Goal: Task Accomplishment & Management: Complete application form

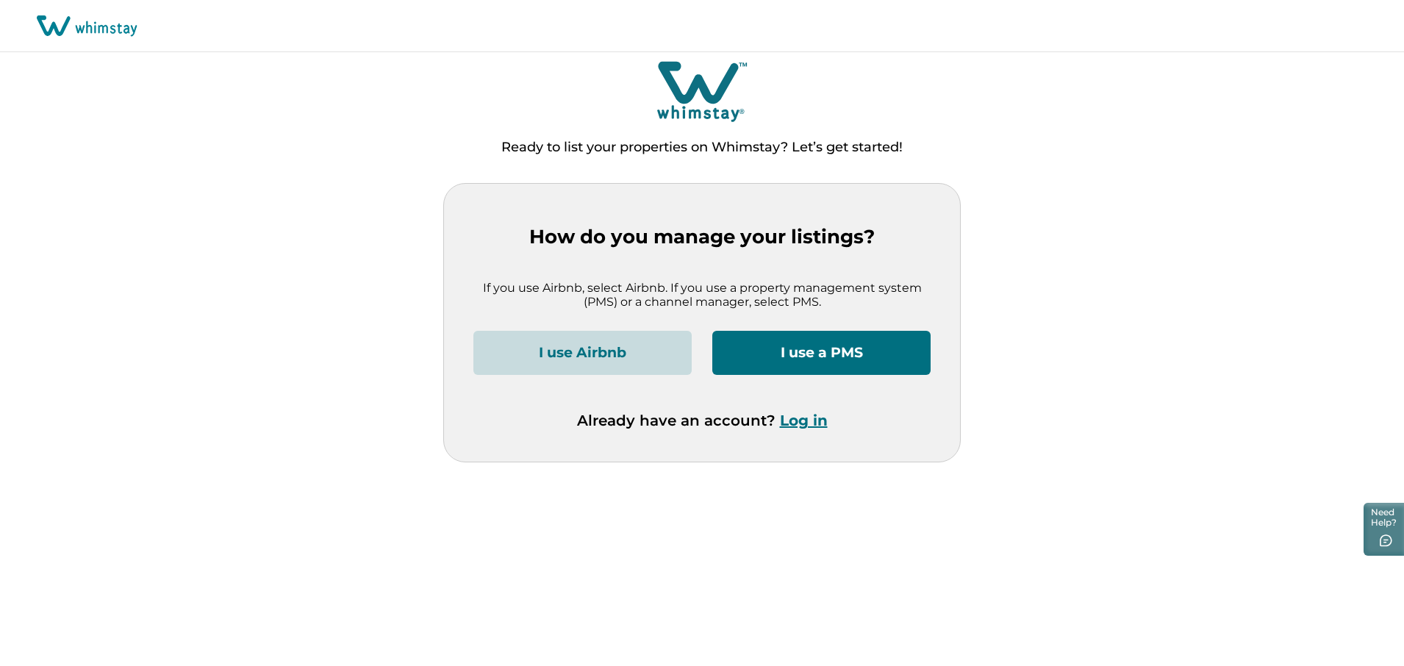
click at [871, 354] on button "I use a PMS" at bounding box center [822, 353] width 218 height 44
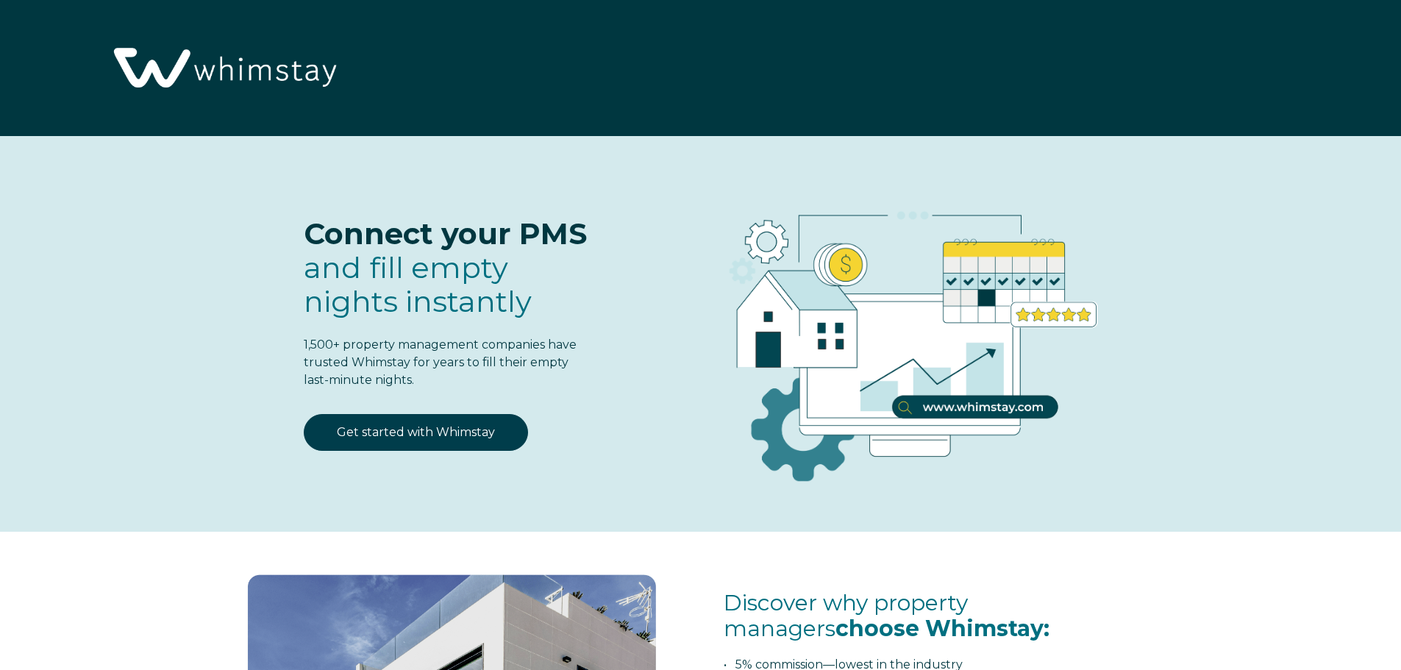
select select "US"
select select "Standard"
click at [459, 438] on link "Get started with Whimstay" at bounding box center [416, 432] width 224 height 37
select select "US"
select select "Standard"
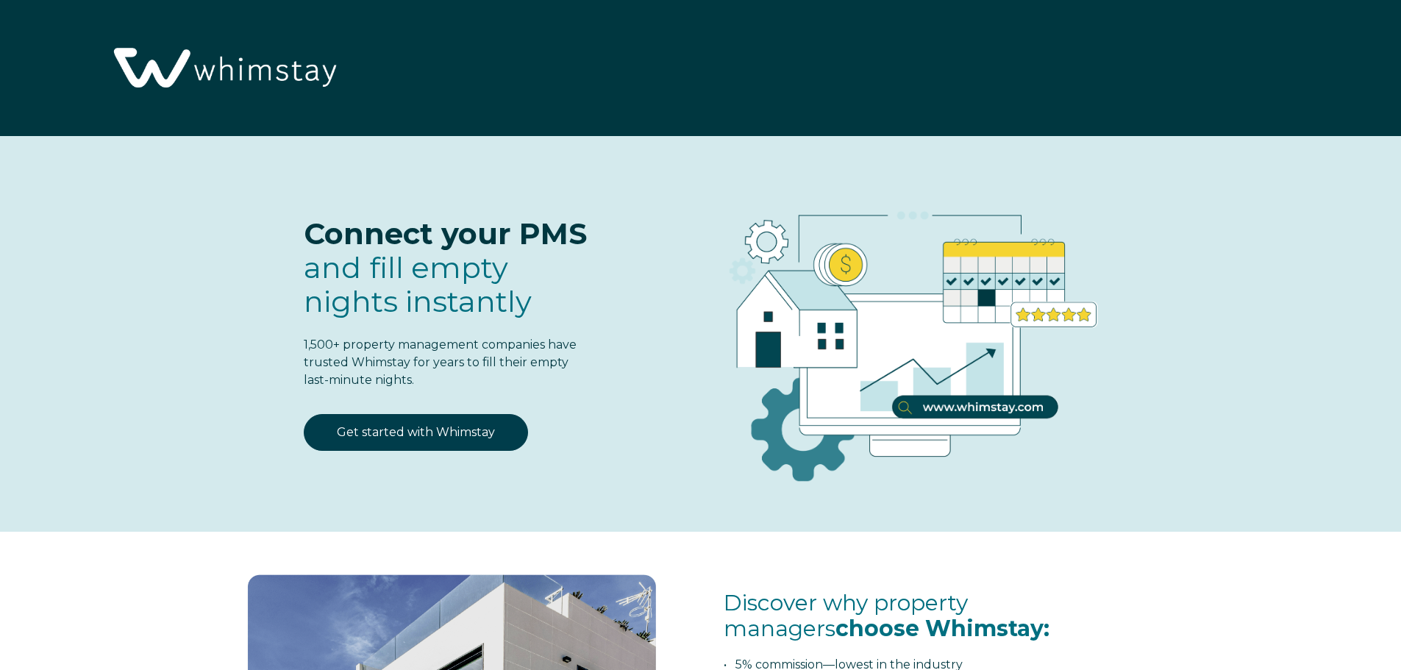
scroll to position [1926, 0]
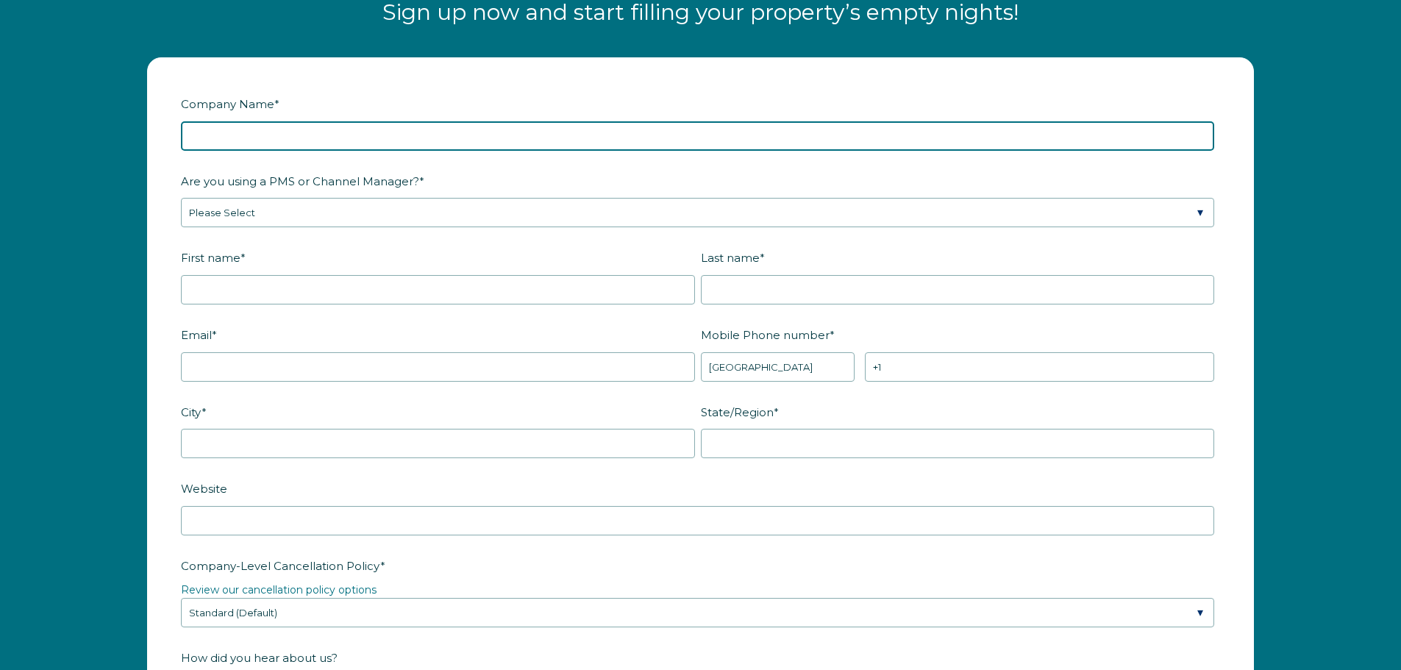
click at [435, 146] on input "Company Name *" at bounding box center [697, 135] width 1033 height 29
type input "Teavan Holdings LLC"
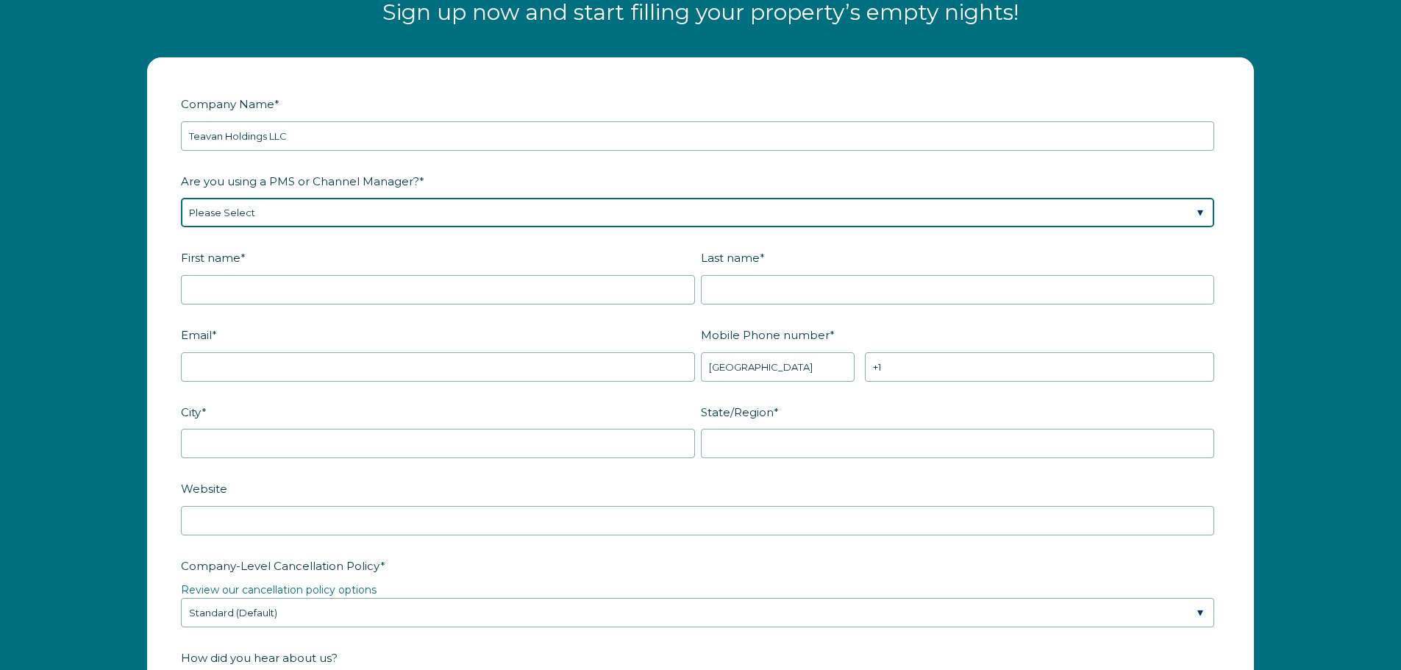
click at [463, 209] on select "Please Select Barefoot BookingPal Boost Brightside CiiRUS Escapia Guesty Hostaw…" at bounding box center [697, 212] width 1033 height 29
select select "Hostaway"
click at [181, 198] on select "Please Select Barefoot BookingPal Boost Brightside CiiRUS Escapia Guesty Hostaw…" at bounding box center [697, 212] width 1033 height 29
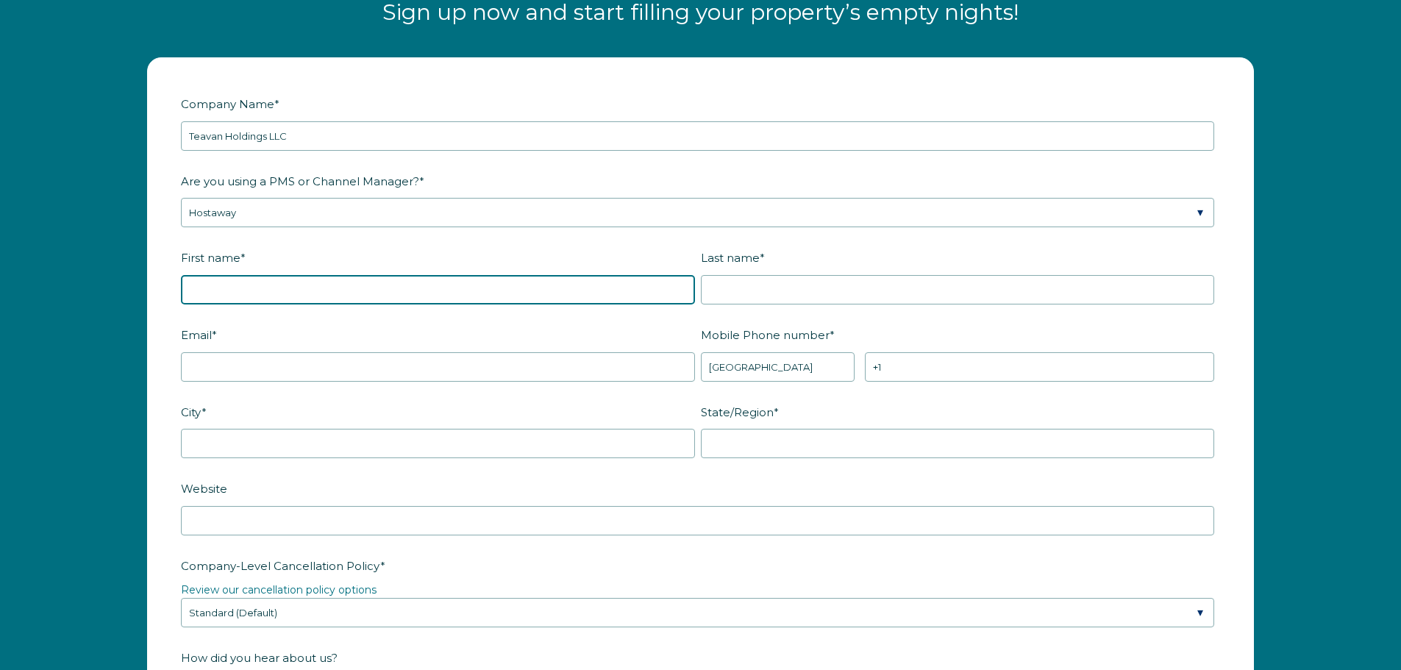
click at [320, 284] on input "First name *" at bounding box center [438, 289] width 514 height 29
type input "Charmy"
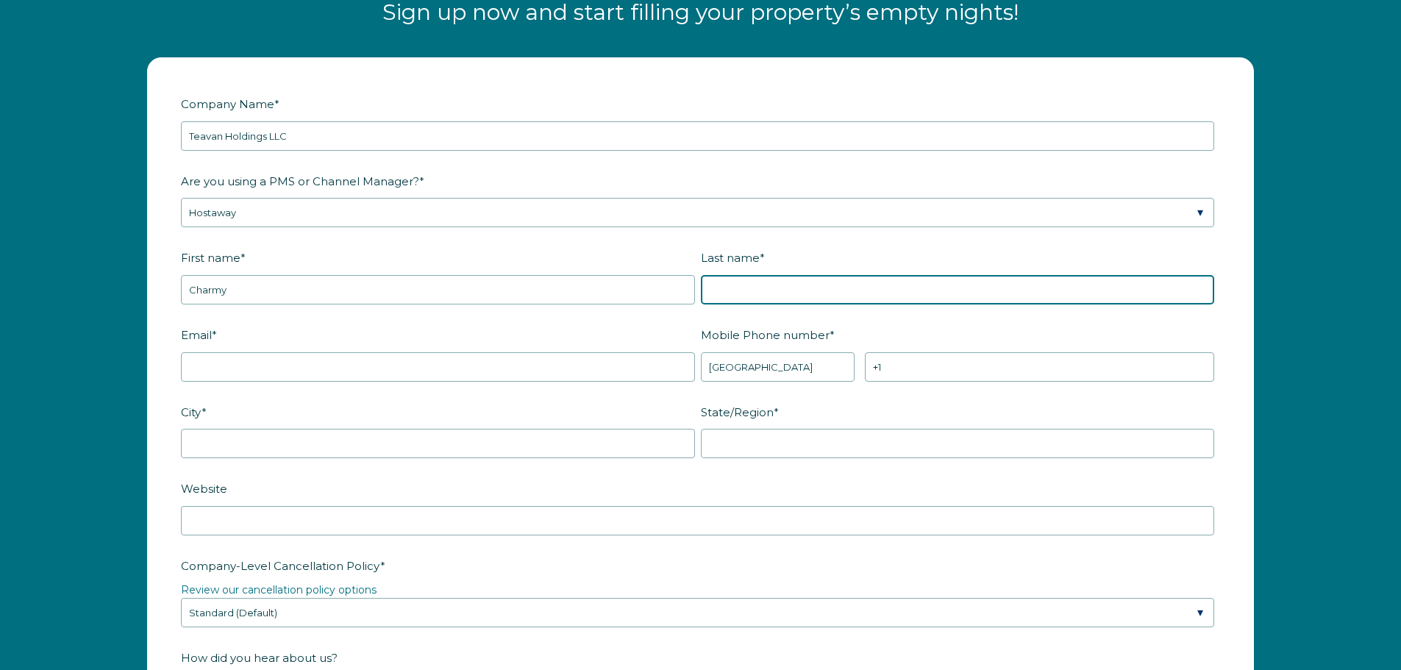
type input "[PERSON_NAME]"
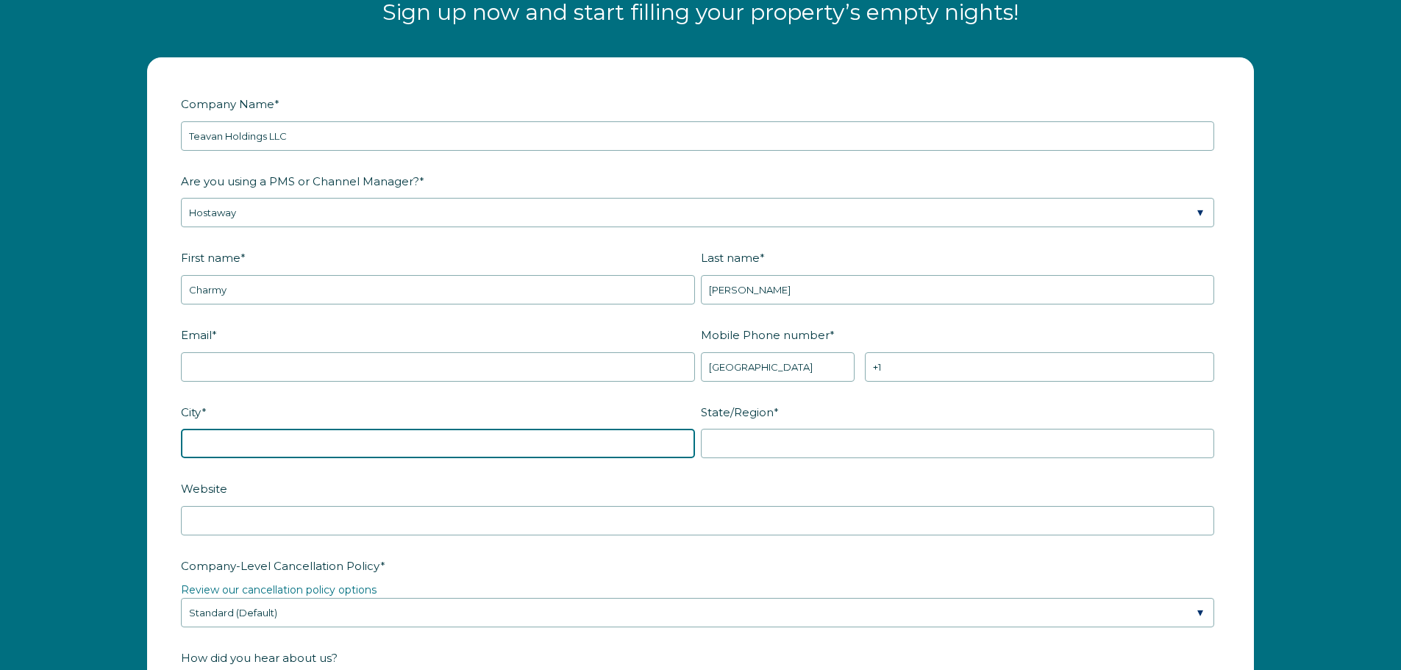
type input "Hampstead"
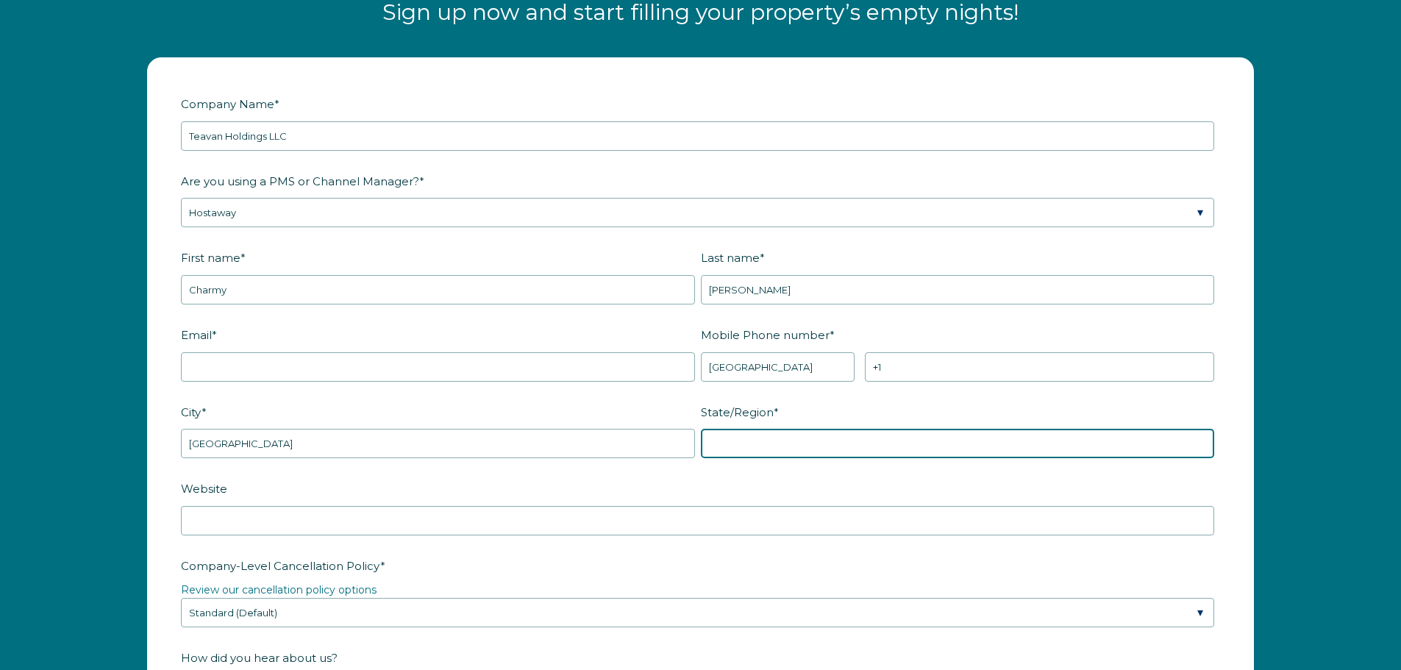
type input "NC"
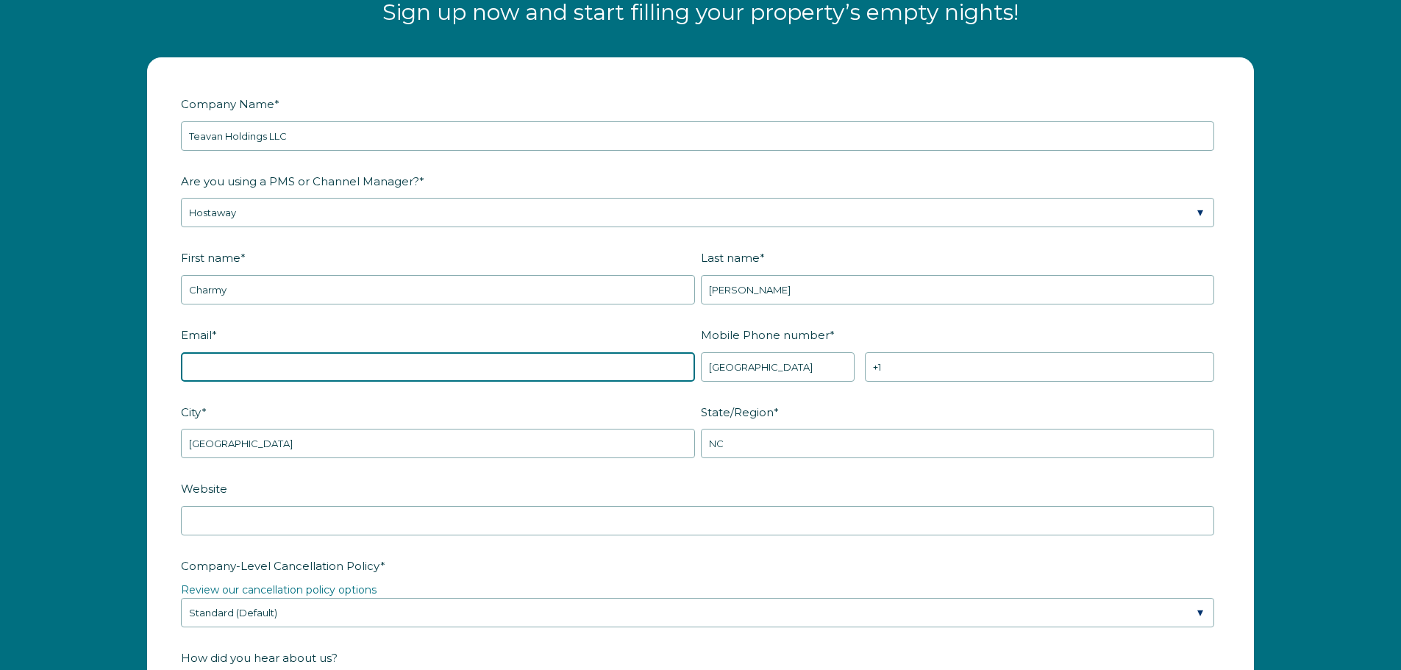
click at [343, 360] on input "Email *" at bounding box center [438, 366] width 514 height 29
type input "[EMAIL_ADDRESS][DOMAIN_NAME]"
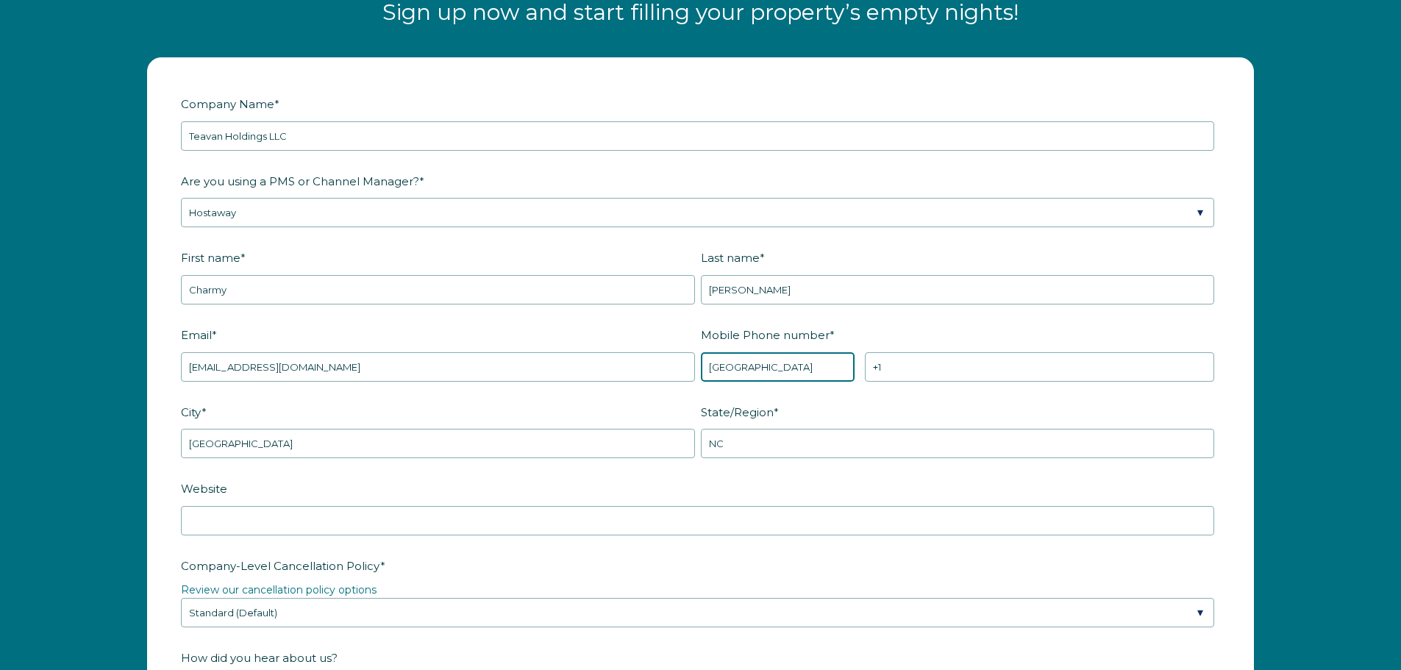
click at [782, 371] on select "* Afghanistan (‫افغانستان‬‎) Albania (Shqipëri) Algeria (‫الجزائر‬‎) American S…" at bounding box center [778, 366] width 154 height 29
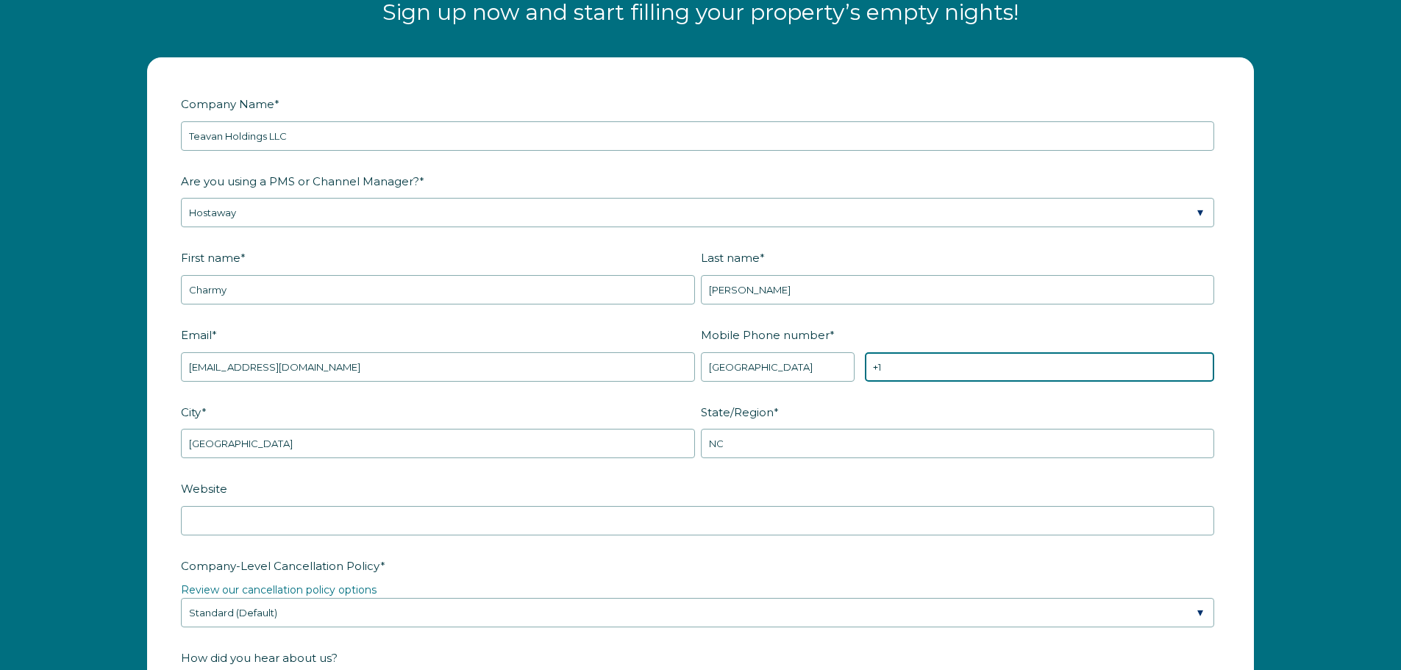
click at [897, 361] on input "+1" at bounding box center [1039, 366] width 349 height 29
type input "[PHONE_NUMBER]"
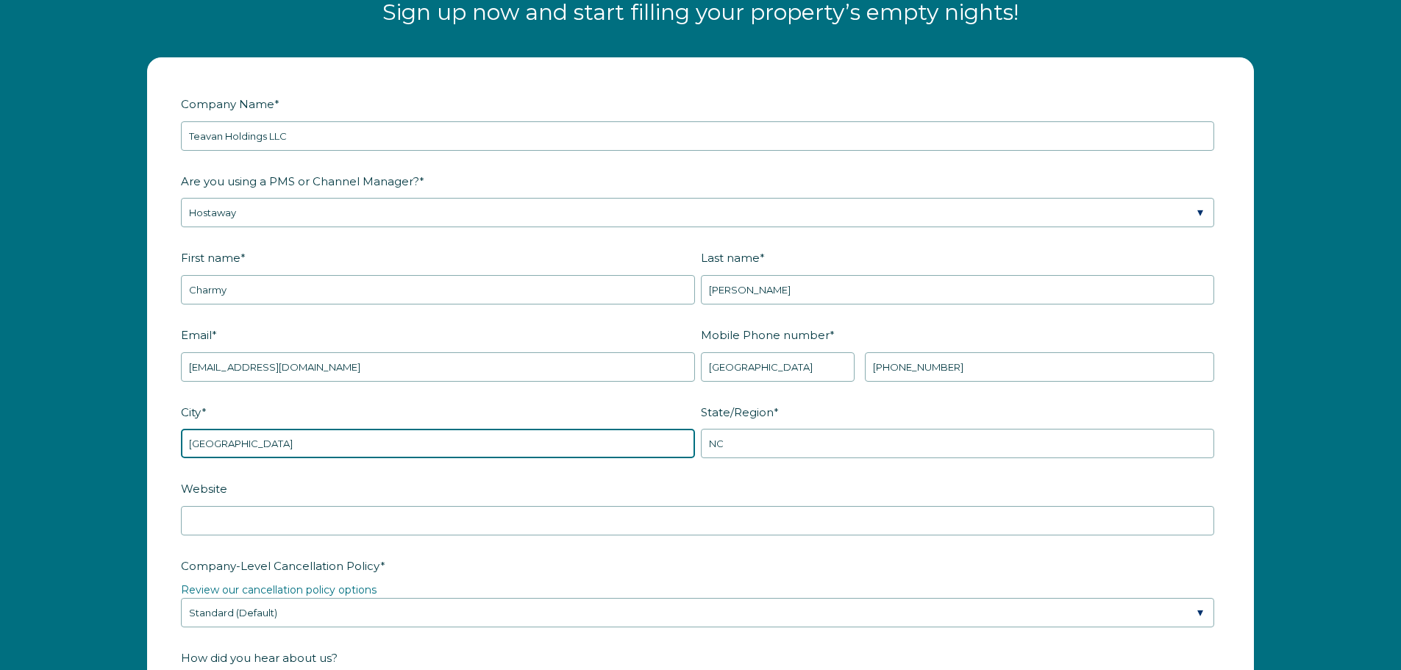
scroll to position [1999, 0]
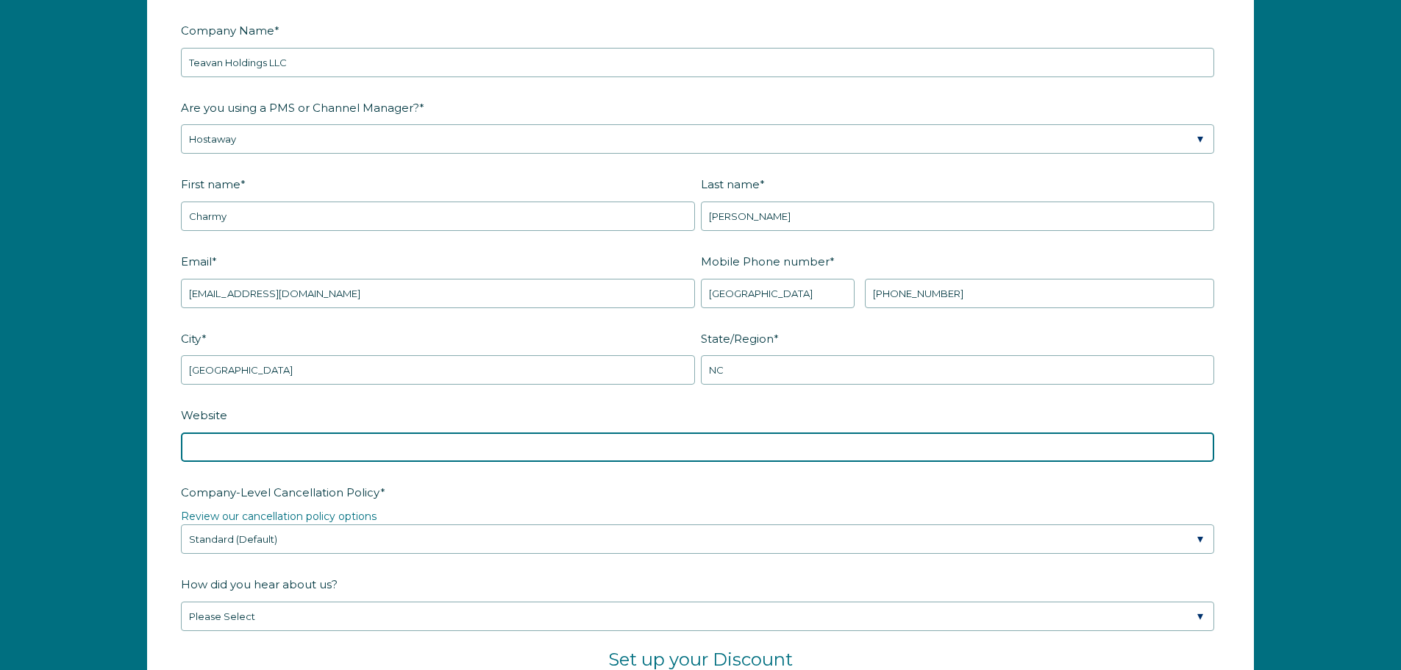
click at [610, 447] on input "Website" at bounding box center [697, 446] width 1033 height 29
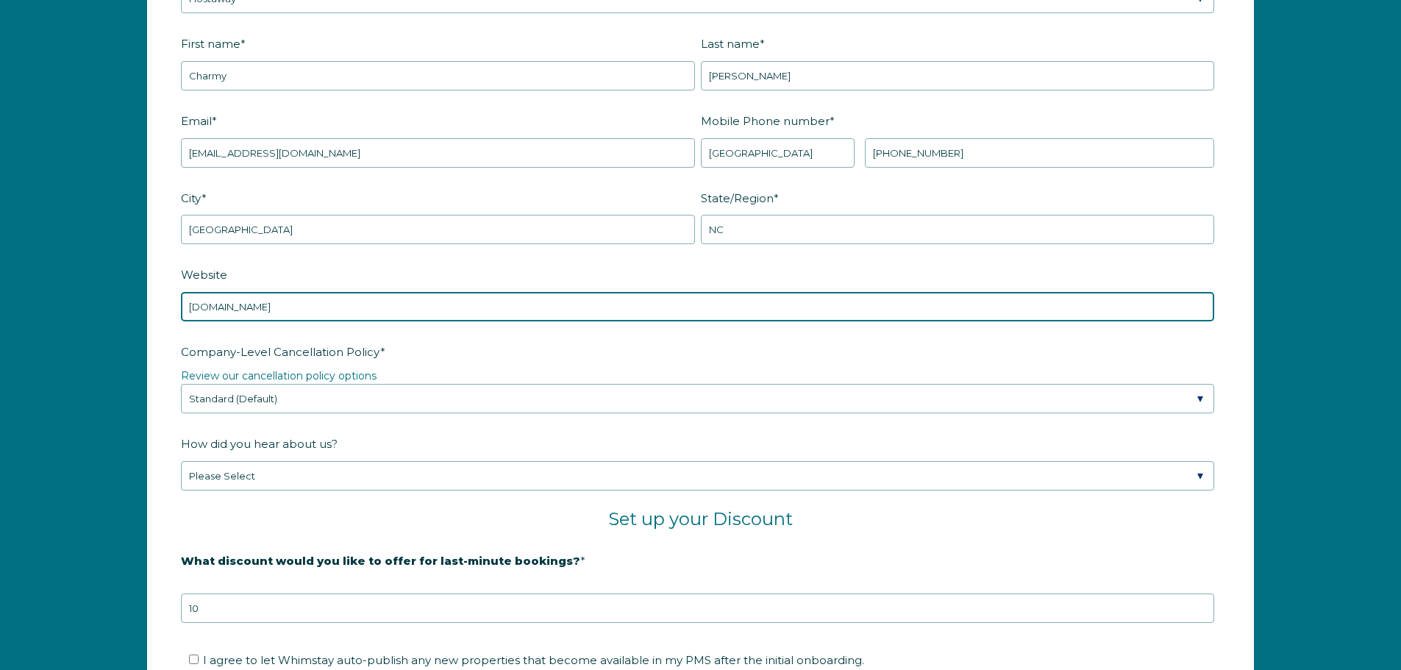
scroll to position [2146, 0]
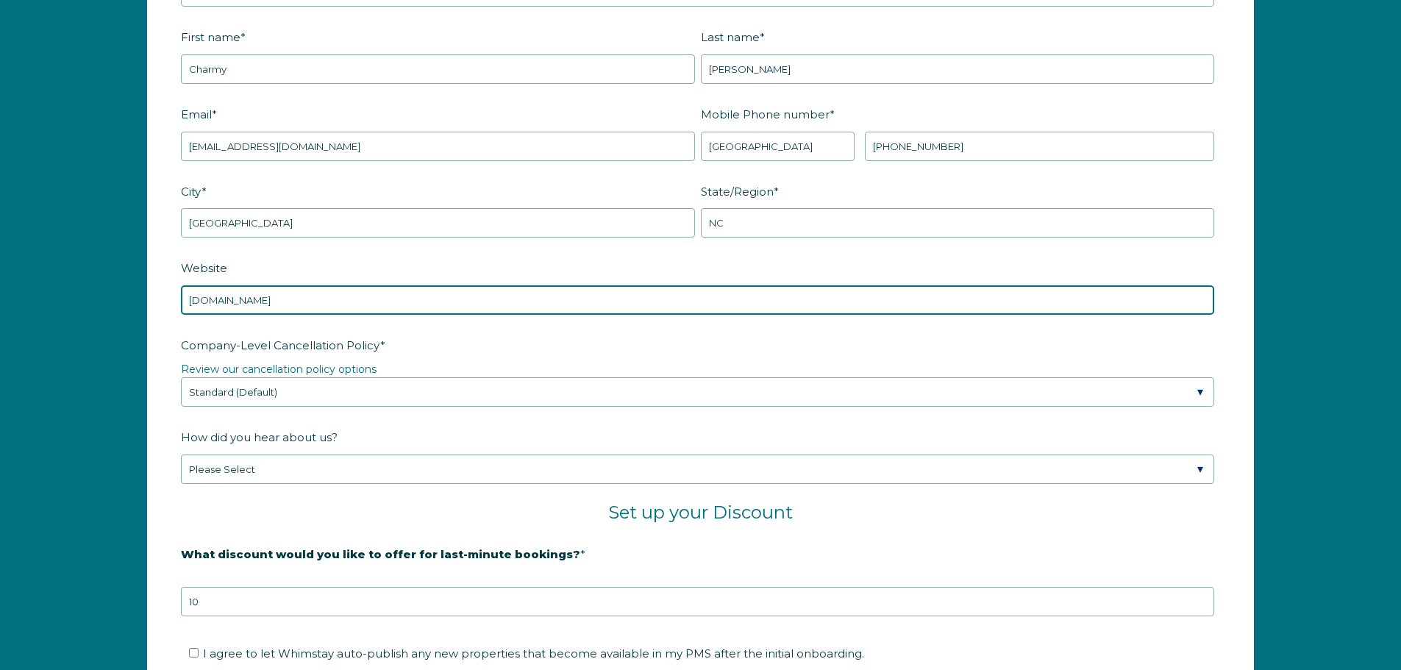
type input "www.teavan.co"
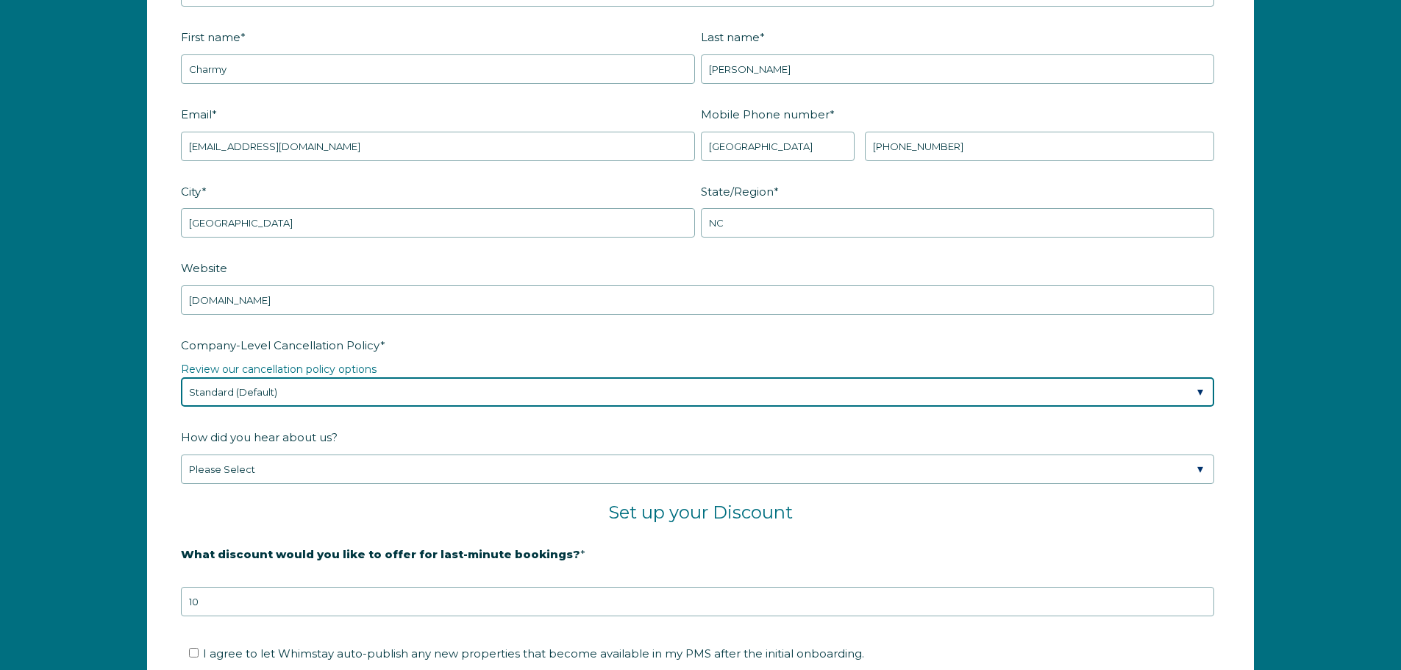
click at [482, 394] on select "Please Select Partial Standard (Default) Moderate Strict" at bounding box center [697, 391] width 1033 height 29
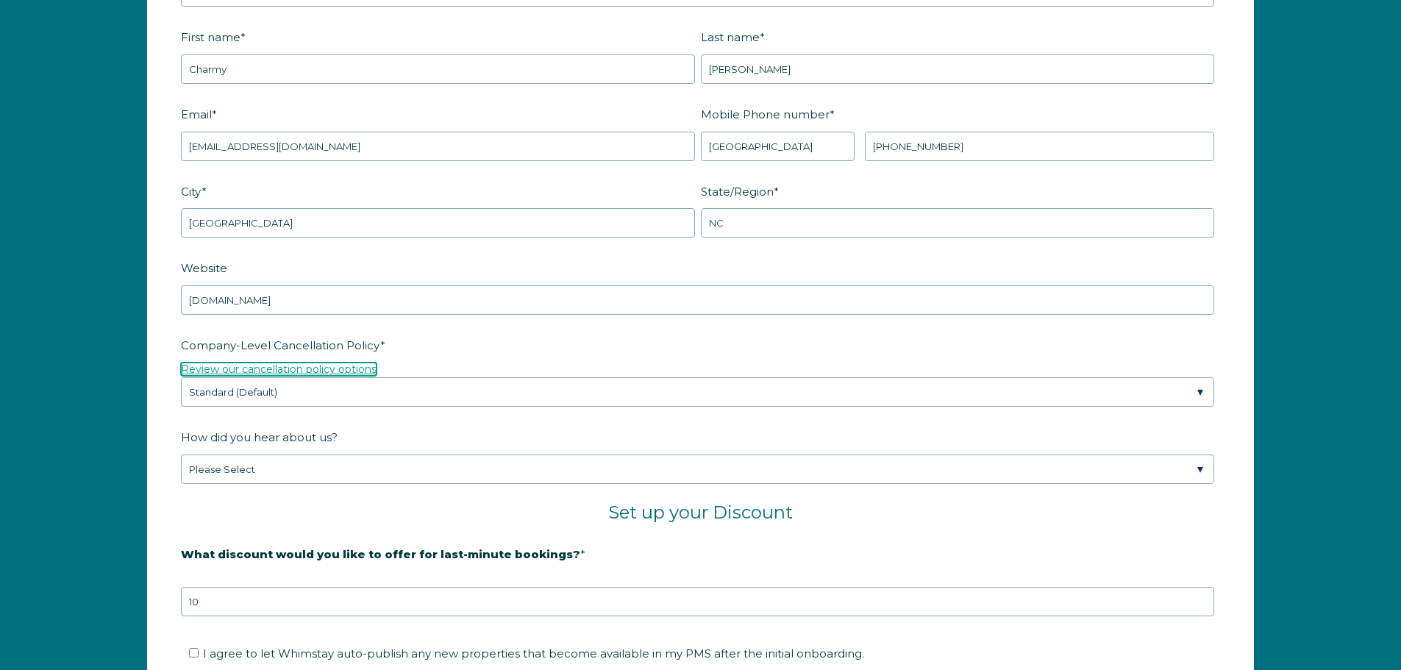
click at [336, 363] on link "Review our cancellation policy options" at bounding box center [279, 369] width 196 height 13
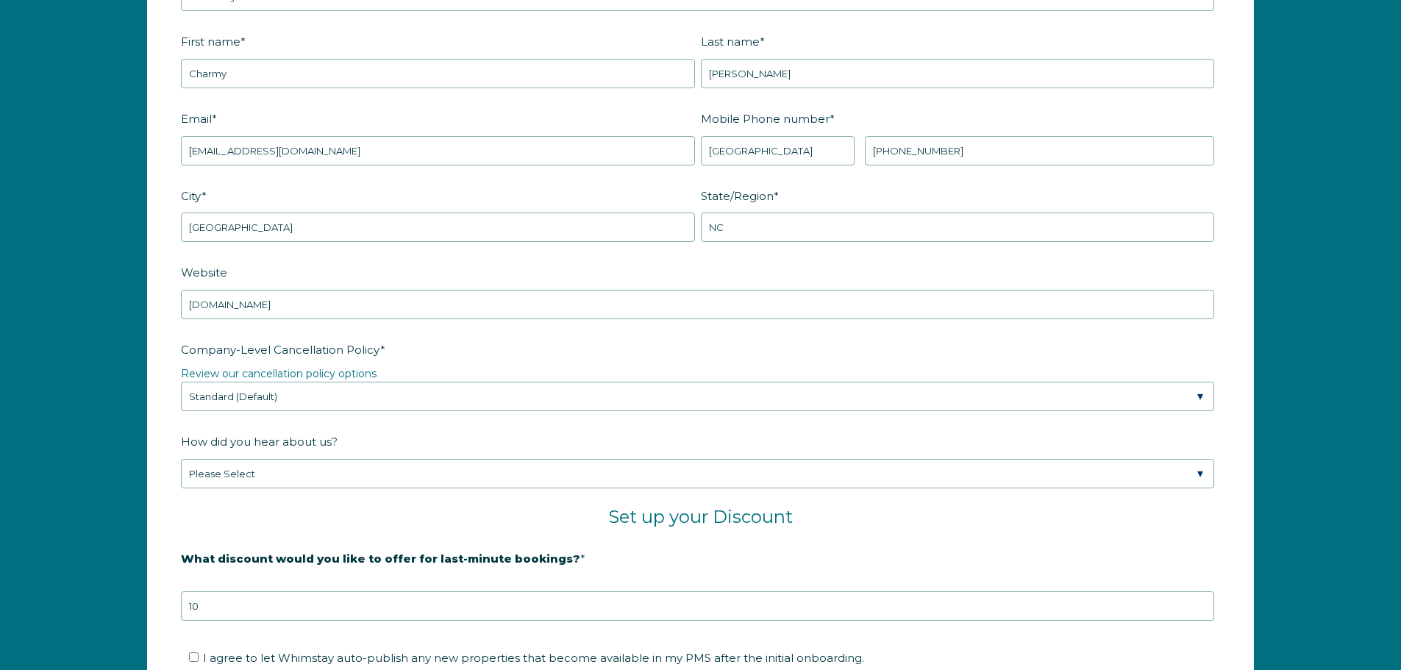
click at [649, 416] on fieldset "Company-Level Cancellation Policy * Review our cancellation policy options Plea…" at bounding box center [700, 383] width 1039 height 93
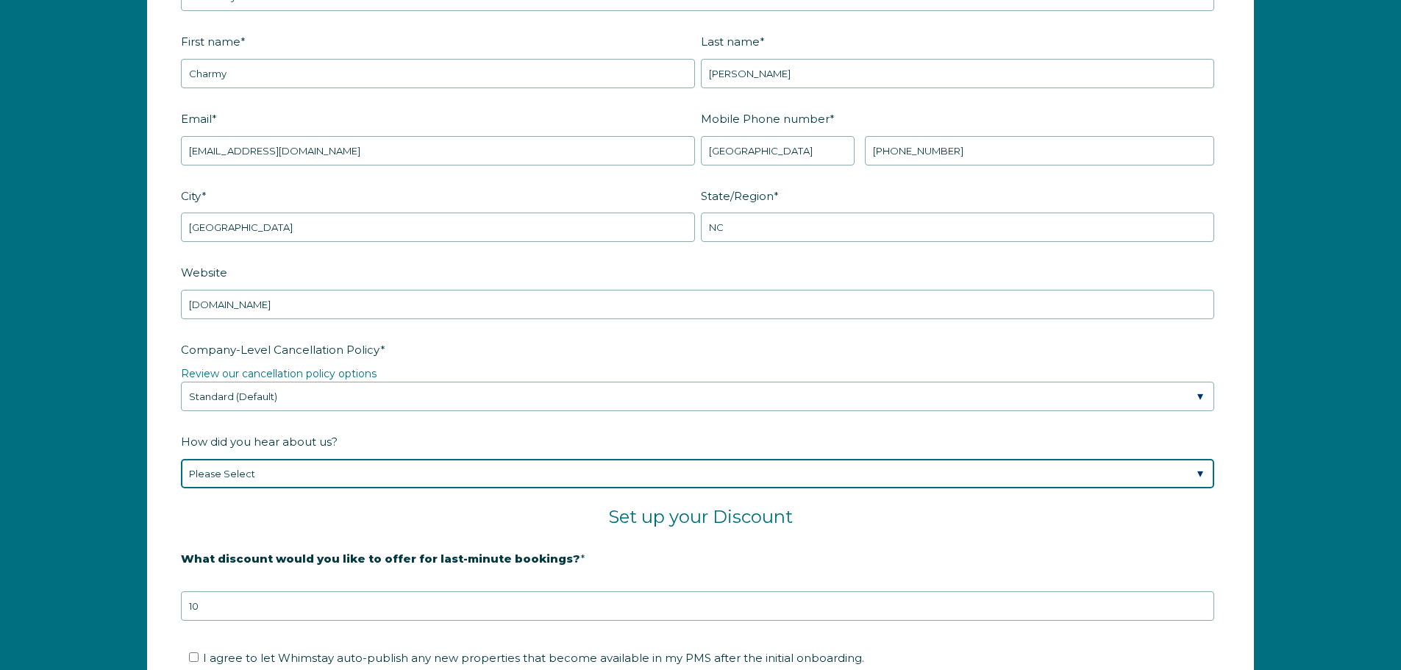
click at [451, 480] on select "Please Select Found Whimstay through a Google search Spoke to a Whimstay salesp…" at bounding box center [697, 473] width 1033 height 29
select select "Podcast"
click at [181, 459] on select "Please Select Found Whimstay through a Google search Spoke to a Whimstay salesp…" at bounding box center [697, 473] width 1033 height 29
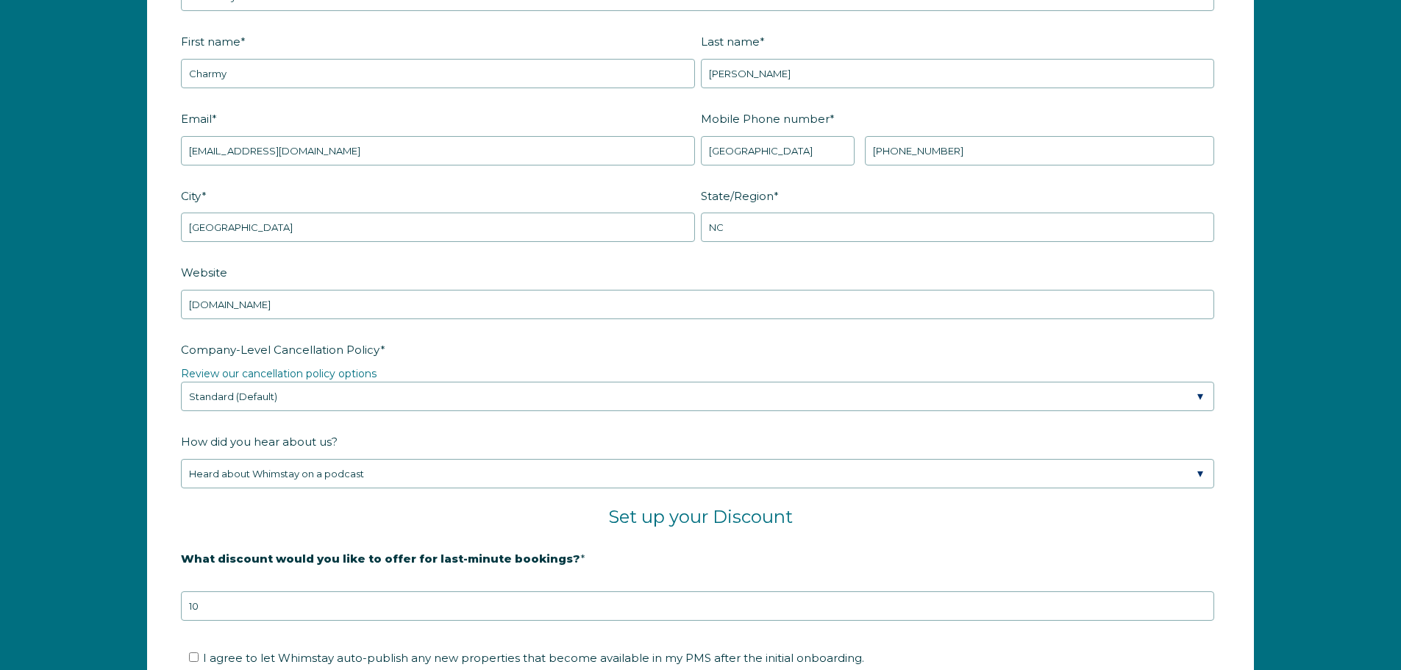
click at [515, 531] on fieldset "Set up your Discount" at bounding box center [700, 526] width 1039 height 40
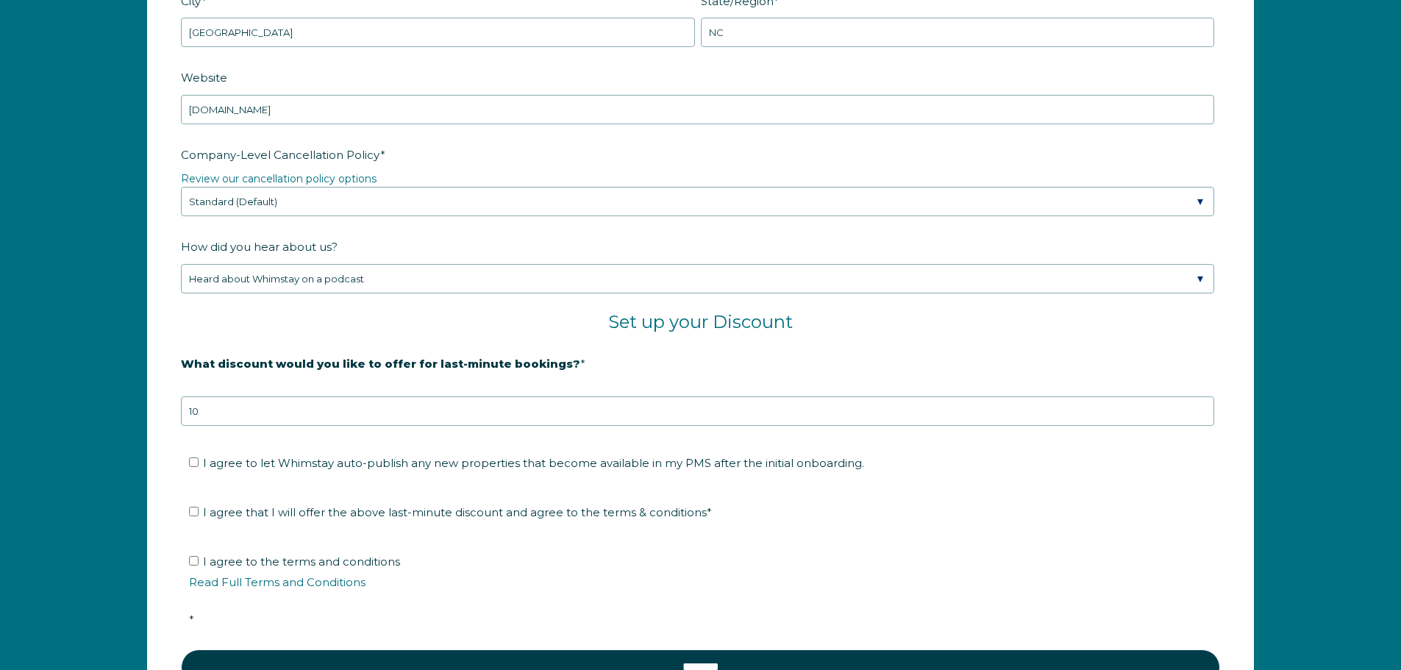
scroll to position [2363, 0]
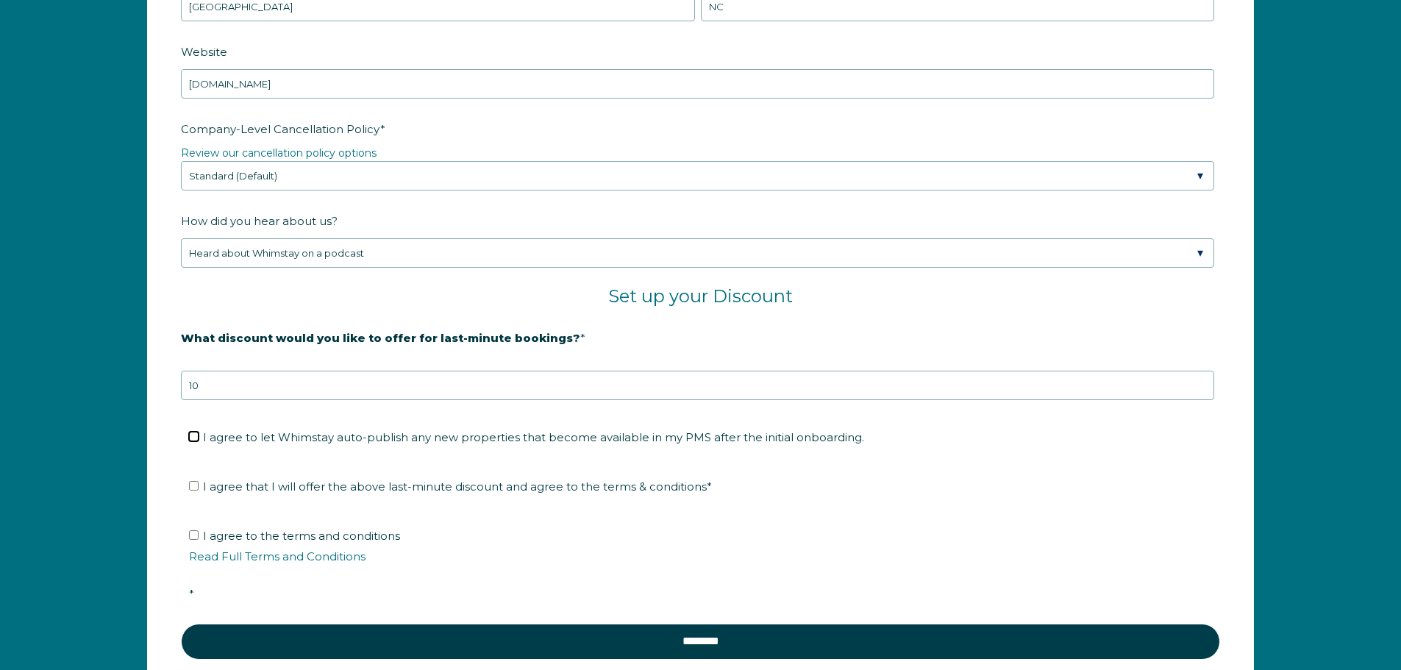
click at [195, 435] on input "I agree to let Whimstay auto-publish any new properties that become available i…" at bounding box center [194, 437] width 10 height 10
checkbox input "true"
click at [199, 485] on label "I agree that I will offer the above last-minute discount and agree to the terms…" at bounding box center [450, 486] width 523 height 14
click at [199, 485] on input "I agree that I will offer the above last-minute discount and agree to the terms…" at bounding box center [194, 486] width 10 height 10
checkbox input "true"
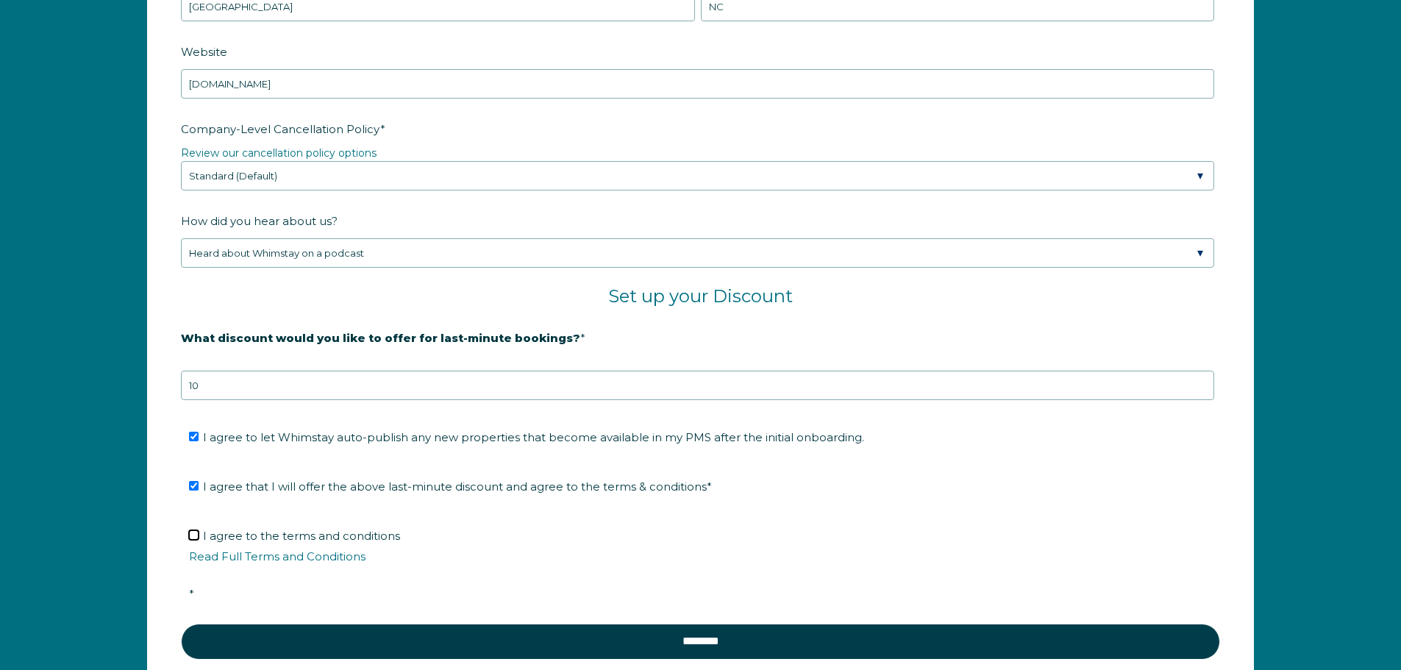
click at [192, 538] on input "I agree to the terms and conditions Read Full Terms and Conditions *" at bounding box center [194, 535] width 10 height 10
checkbox input "true"
click at [240, 560] on link "Read Full Terms and Conditions" at bounding box center [277, 556] width 176 height 14
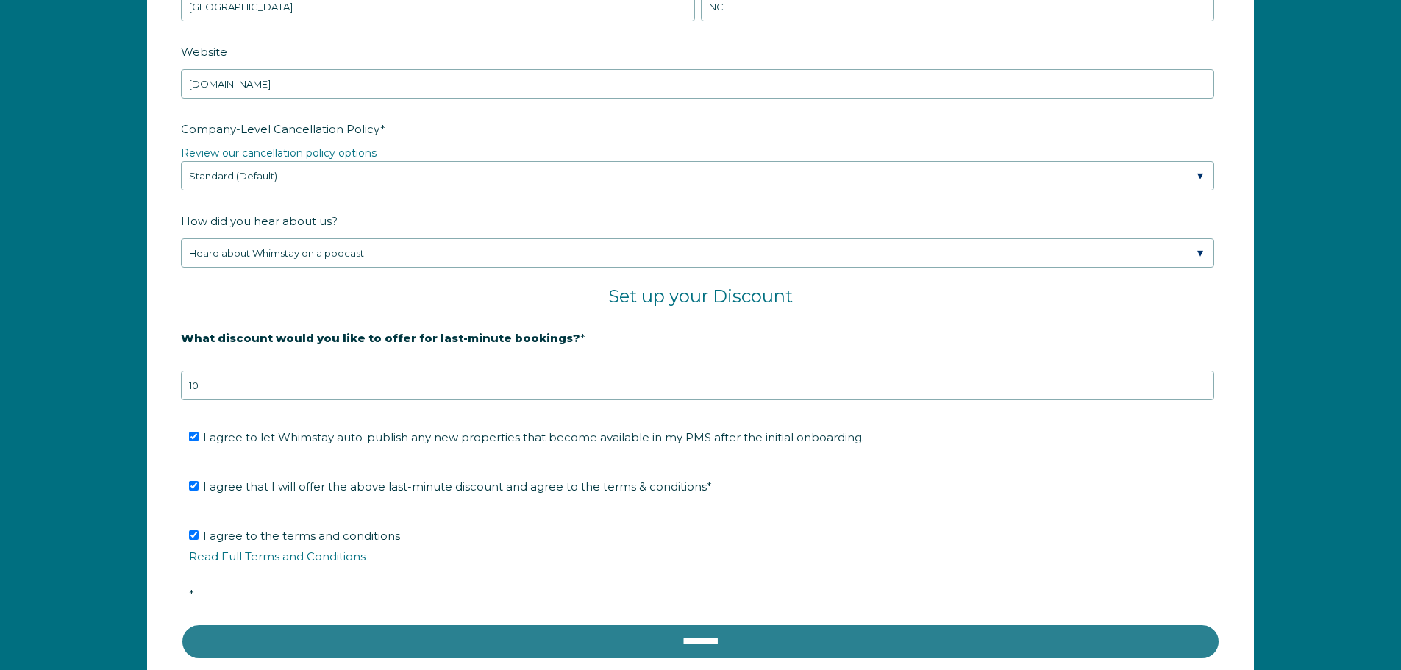
click at [808, 631] on input "********" at bounding box center [700, 641] width 1039 height 35
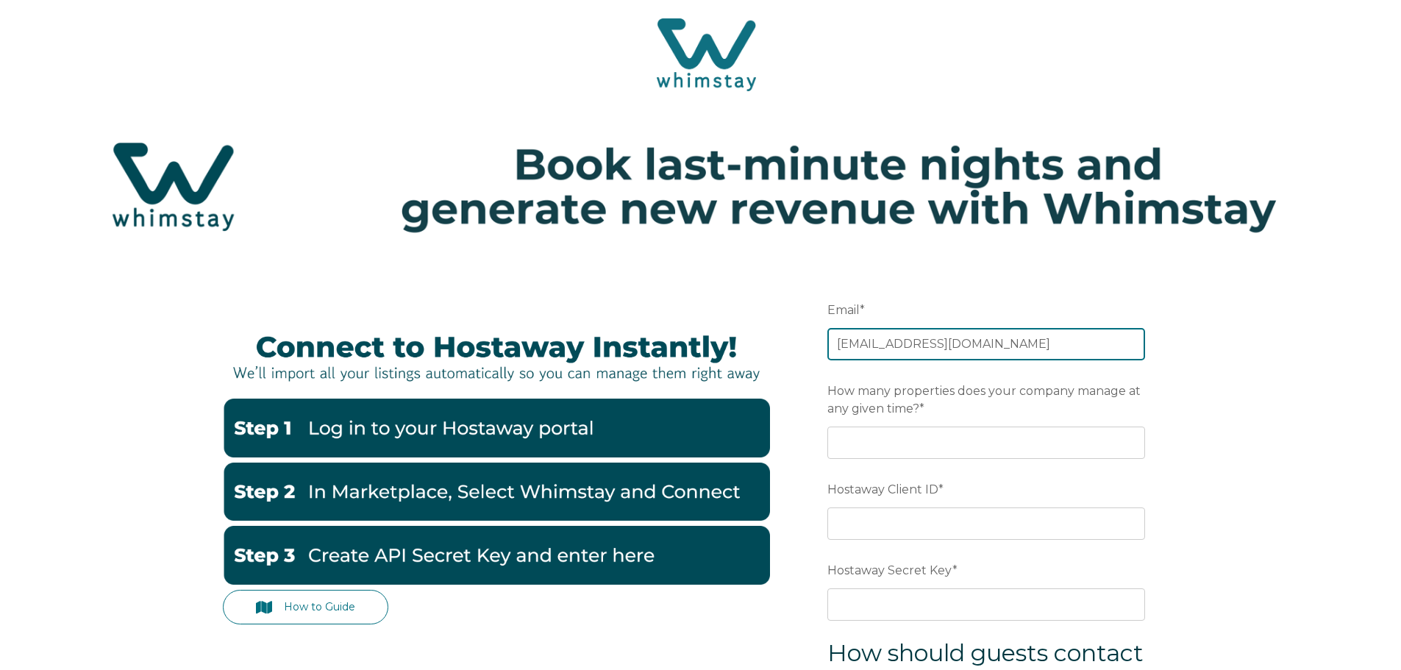
click at [911, 348] on input "[EMAIL_ADDRESS][DOMAIN_NAME]" at bounding box center [986, 344] width 318 height 32
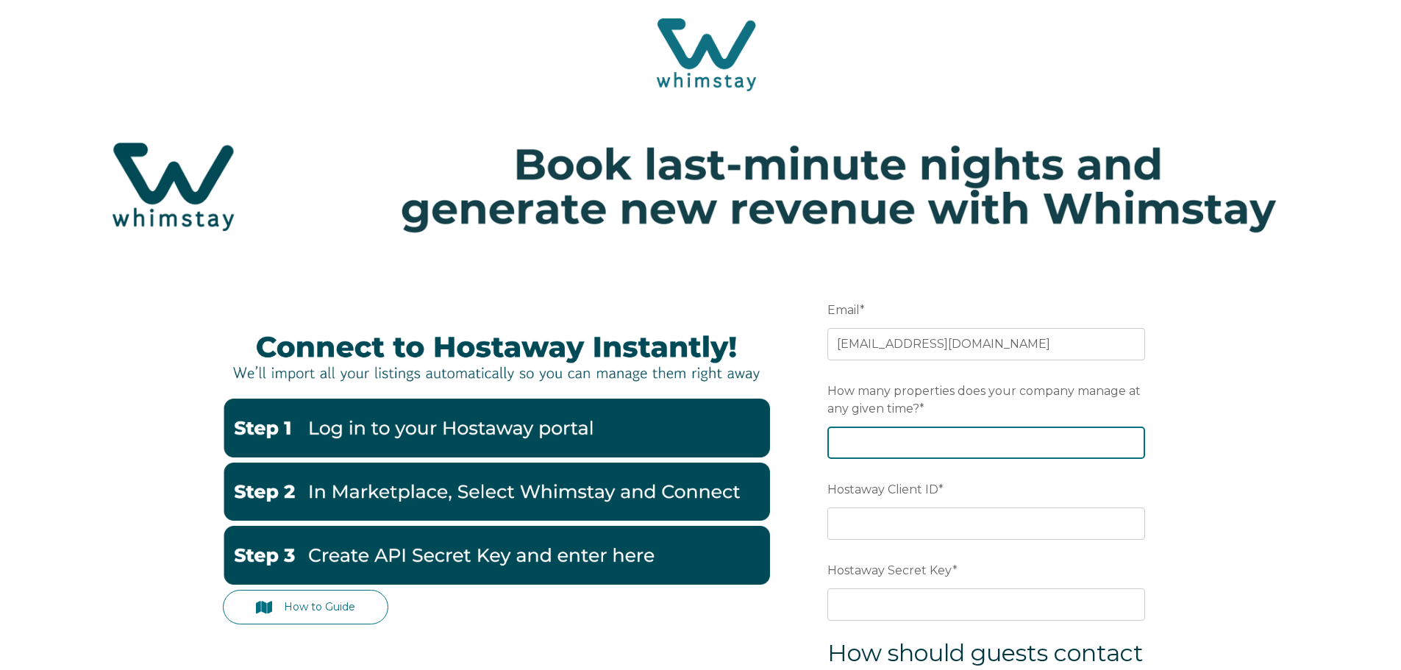
click at [974, 445] on input "How many properties does your company manage at any given time? *" at bounding box center [986, 442] width 318 height 32
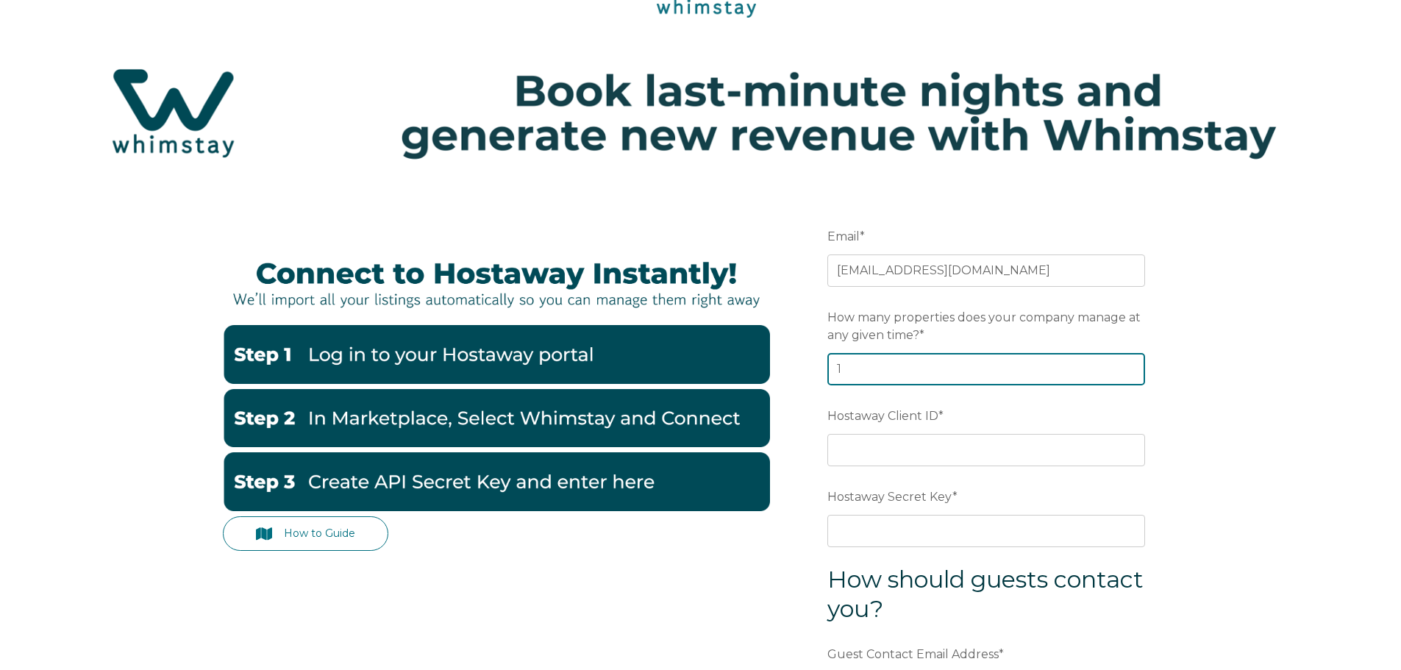
type input "1"
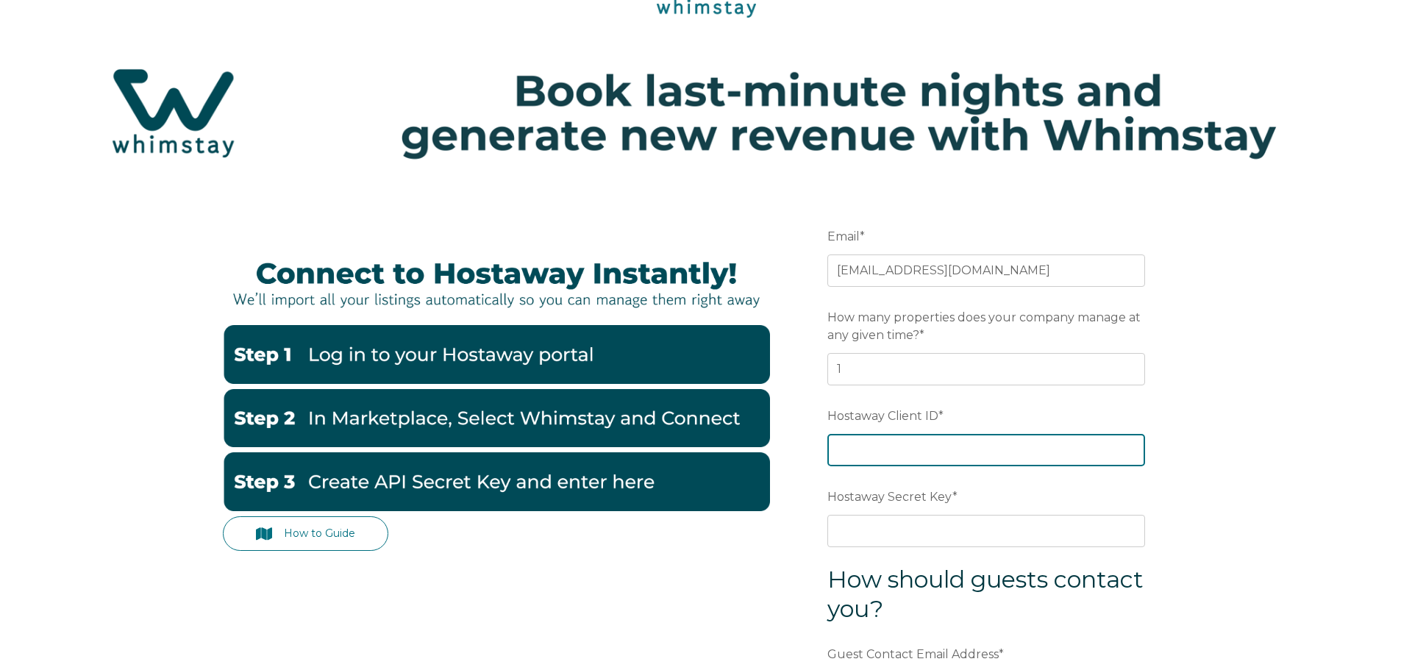
click at [972, 447] on input "Hostaway Client ID *" at bounding box center [986, 450] width 318 height 32
paste input "165555"
type input "165555"
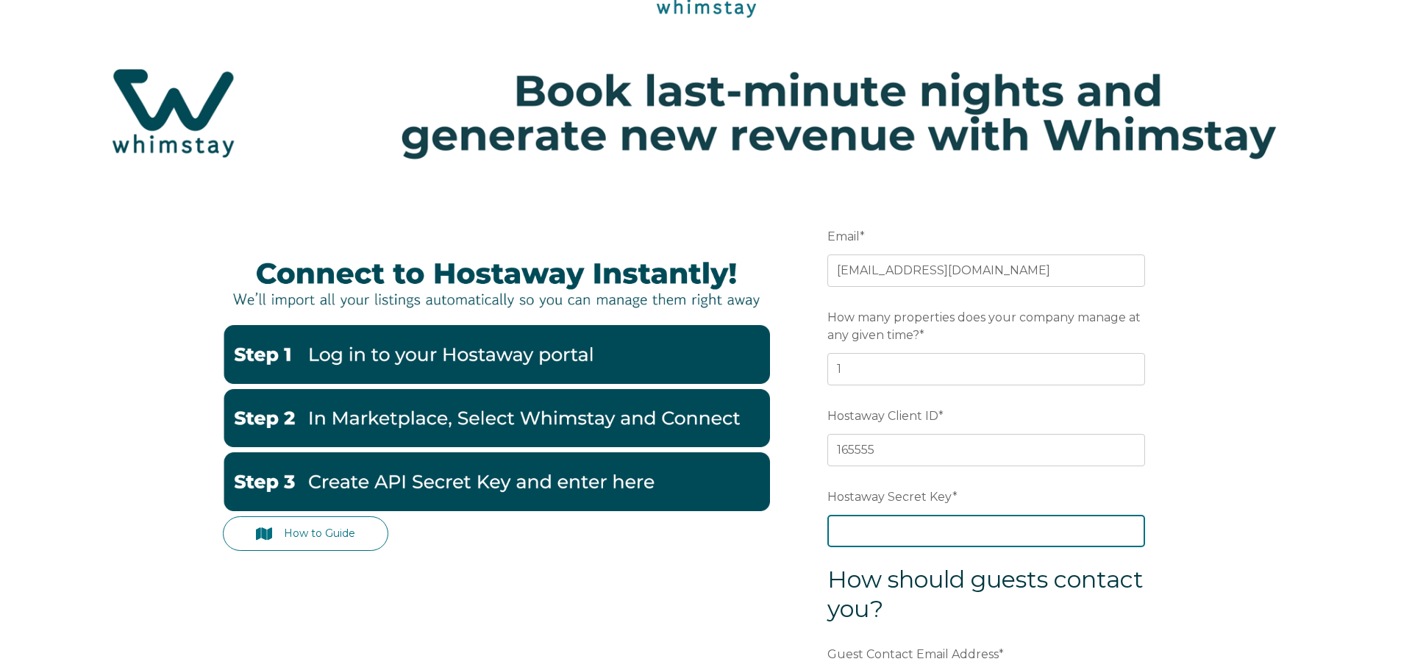
click at [938, 521] on input "Hostaway Secret Key *" at bounding box center [986, 531] width 318 height 32
paste input "b3d9c7902c5761abca86fd10522afd542d0c6bf39b6adb3b71addac68e0f92ca"
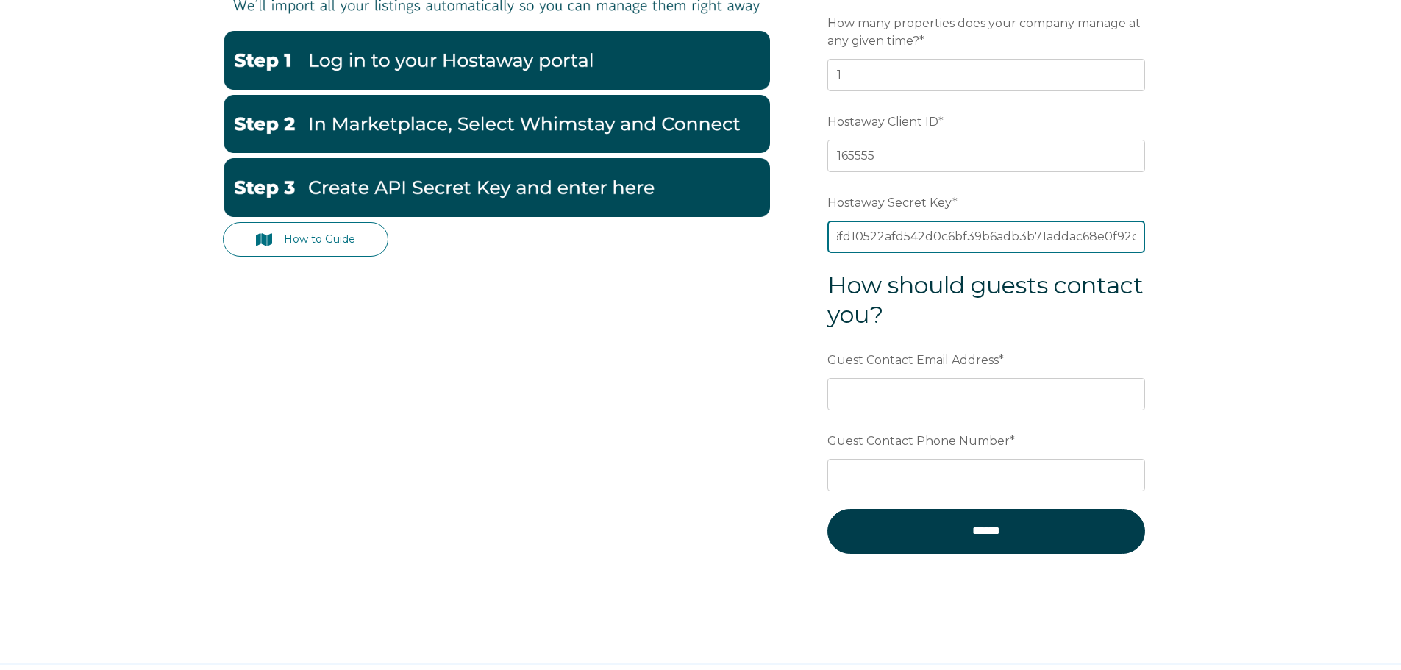
type input "b3d9c7902c5761abca86fd10522afd542d0c6bf39b6adb3b71addac68e0f92ca"
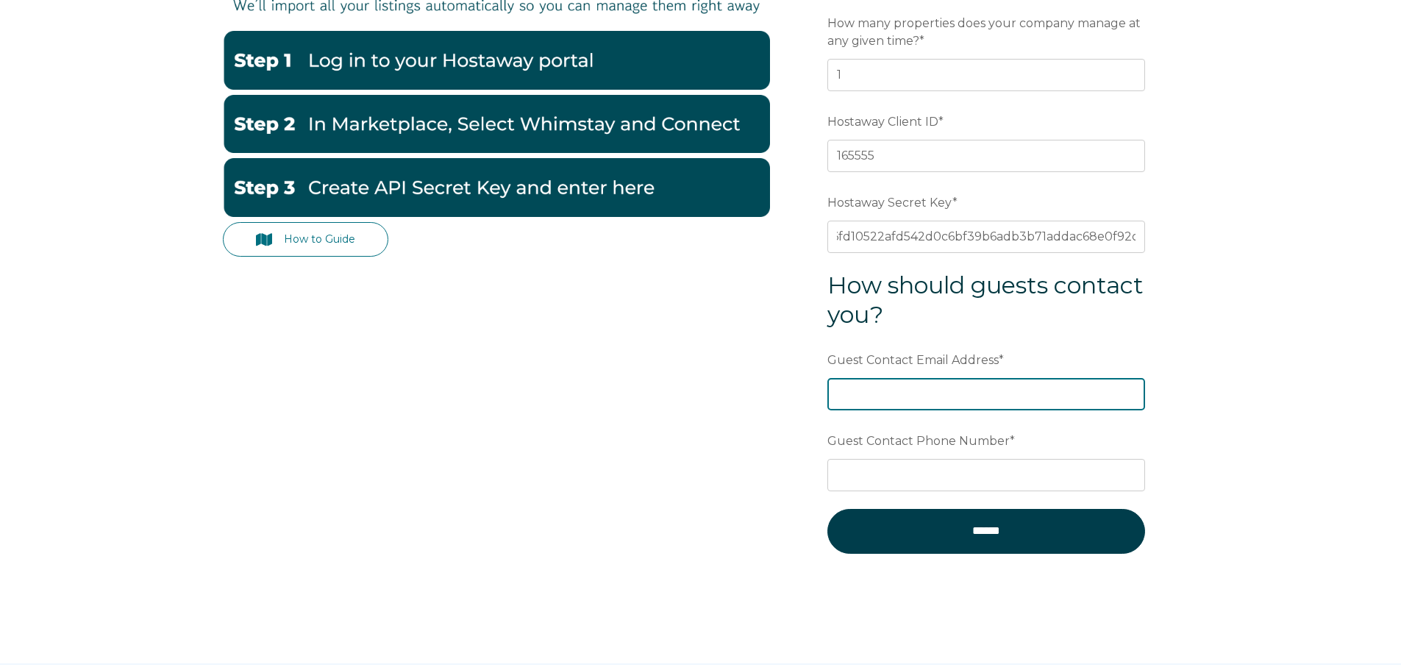
click at [963, 410] on input "Guest Contact Email Address *" at bounding box center [986, 394] width 318 height 32
type input "[EMAIL_ADDRESS][DOMAIN_NAME]"
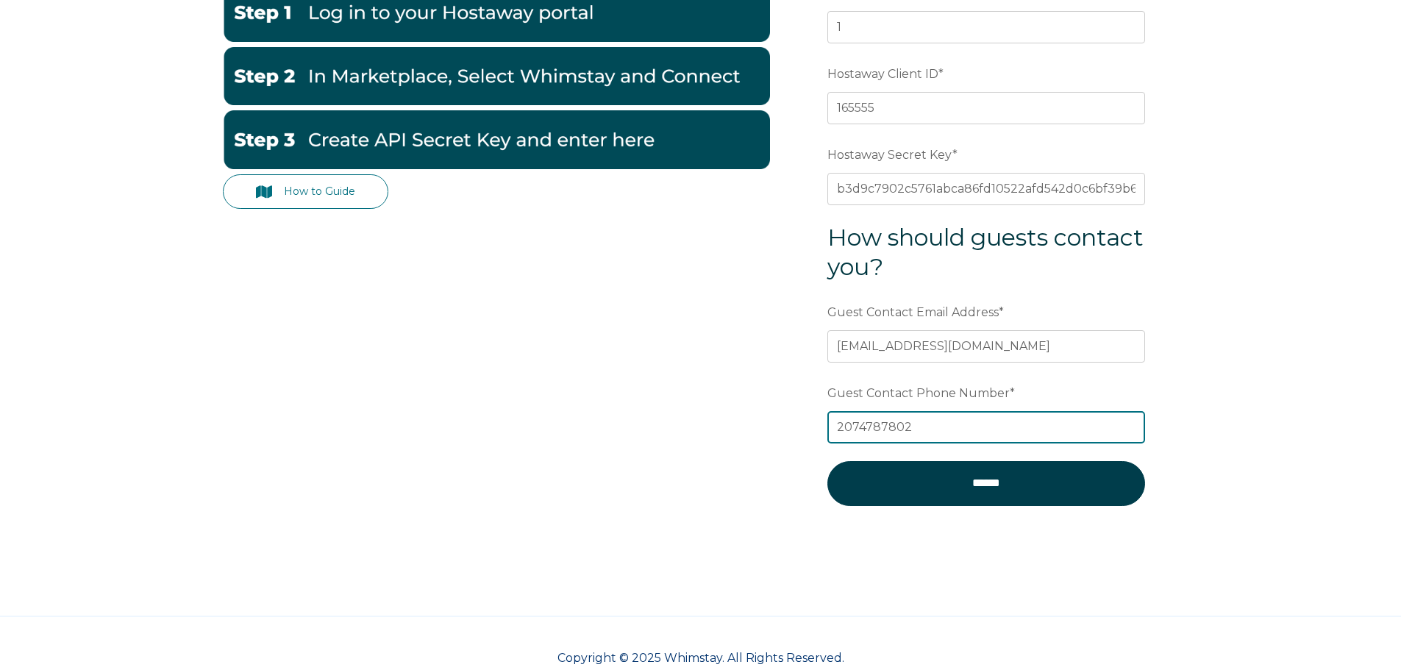
scroll to position [441, 0]
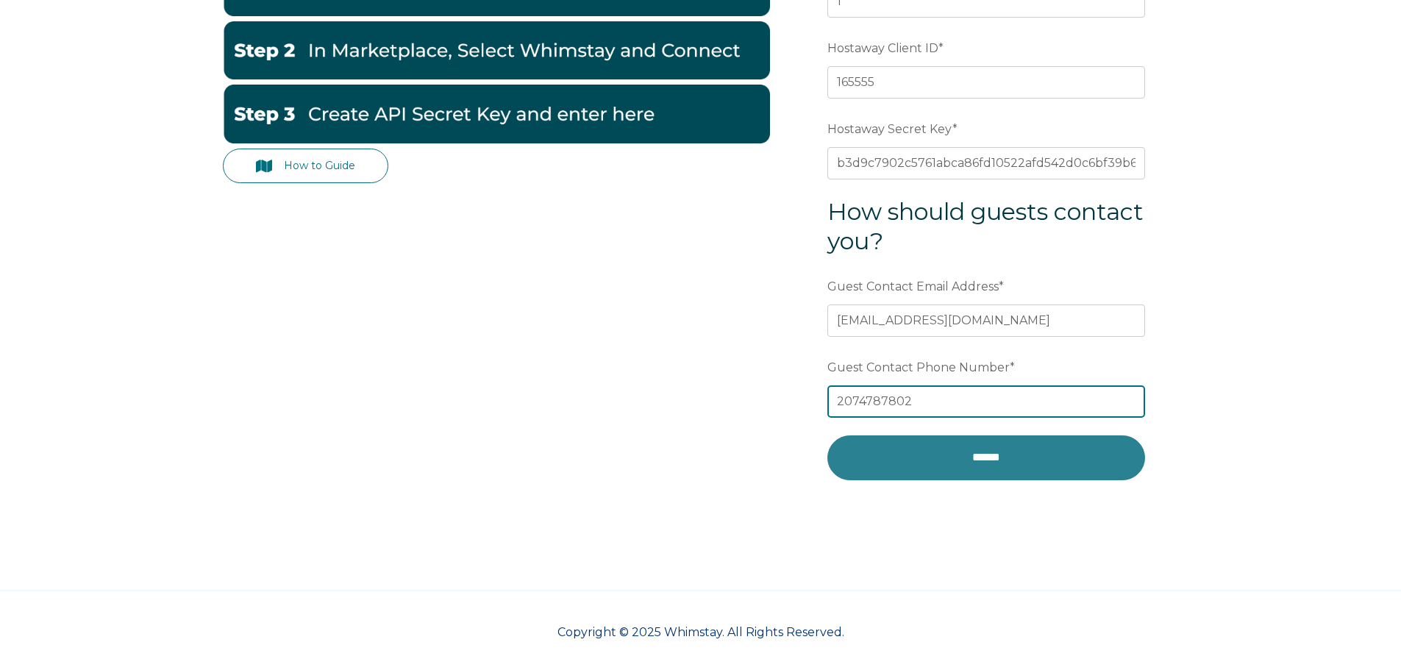
type input "2074787802"
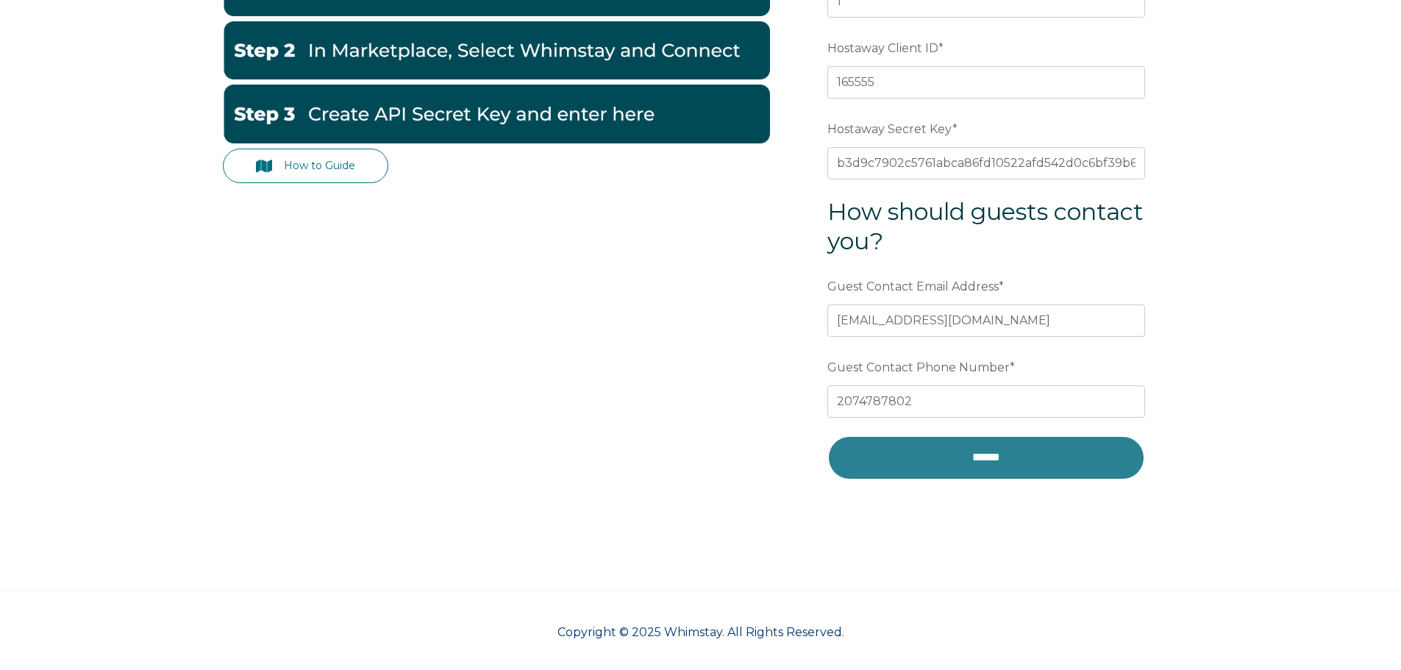
click at [978, 452] on input "******" at bounding box center [986, 457] width 318 height 44
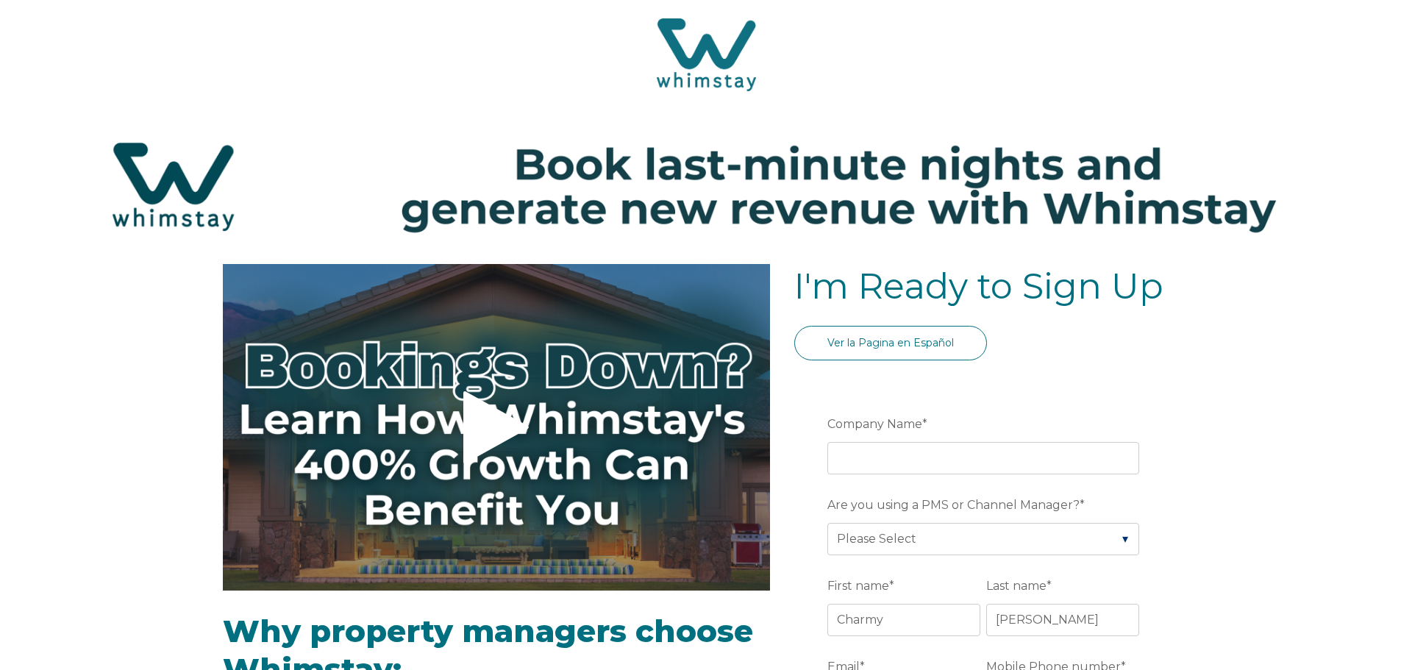
select select "US"
select select "Standard"
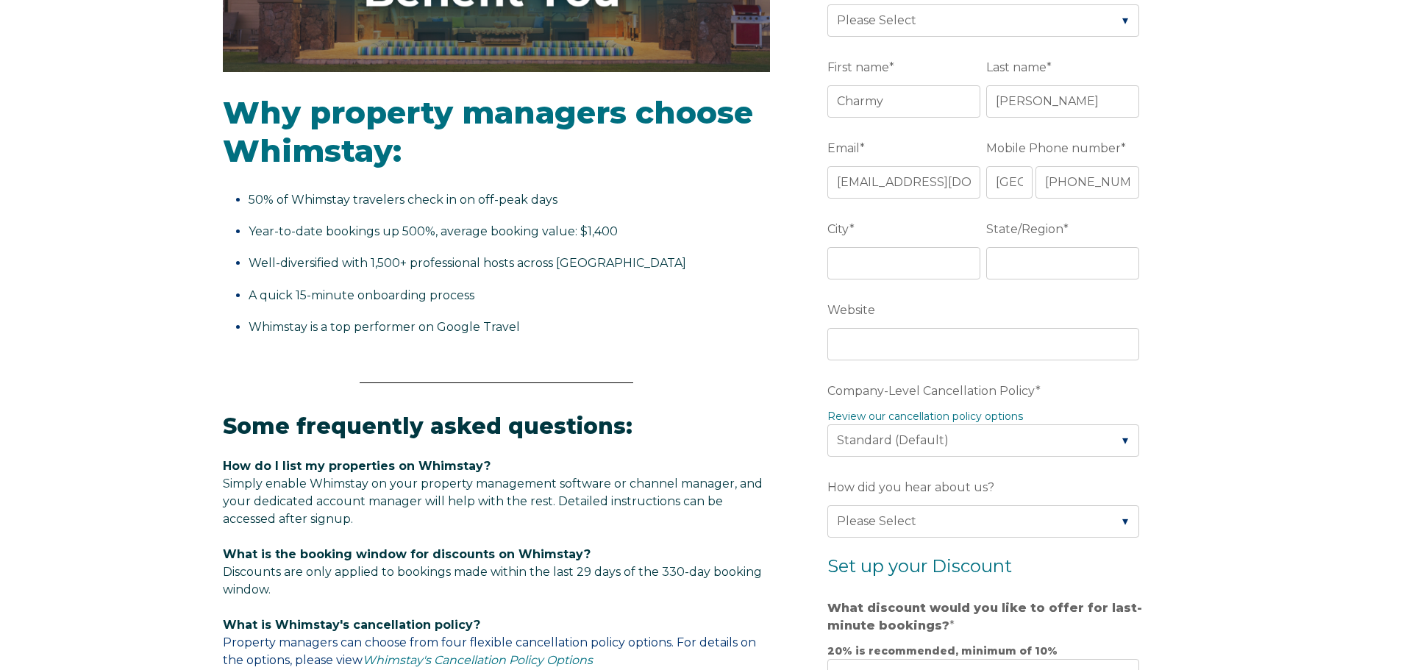
scroll to position [641, 0]
